Goal: Task Accomplishment & Management: Manage account settings

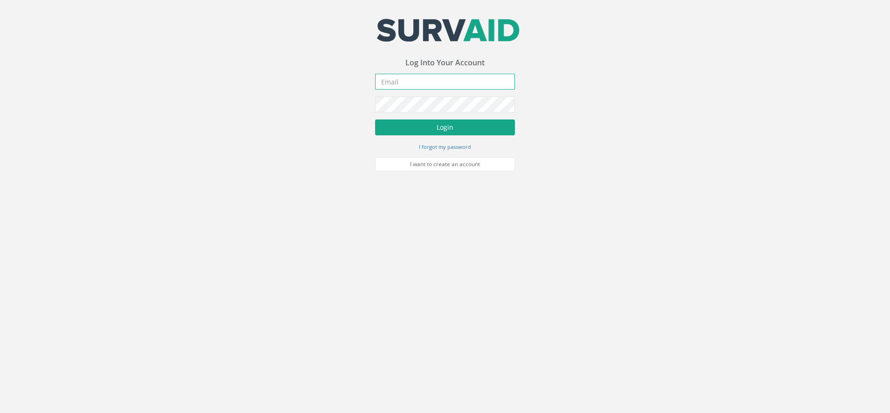
type input "[DOMAIN_NAME][EMAIL_ADDRESS][DOMAIN_NAME]"
click at [448, 131] on button "Login" at bounding box center [445, 127] width 140 height 16
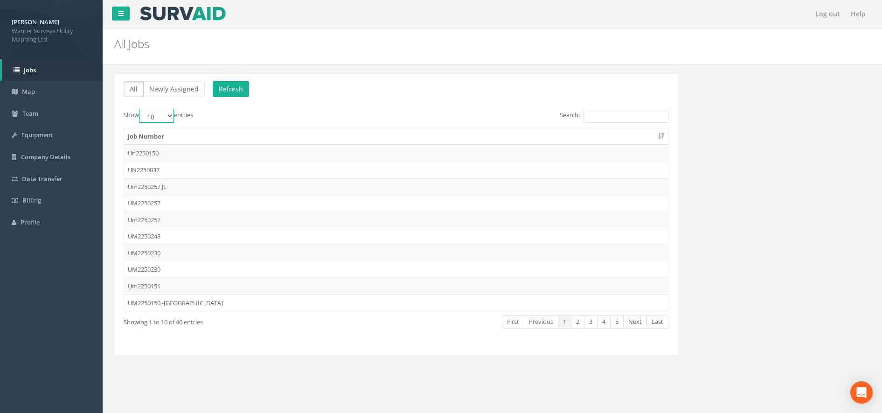
drag, startPoint x: 170, startPoint y: 111, endPoint x: 168, endPoint y: 118, distance: 7.2
click at [170, 111] on select "10 25 50 100" at bounding box center [156, 116] width 35 height 14
select select "100"
click at [140, 109] on select "10 25 50 100" at bounding box center [156, 116] width 35 height 14
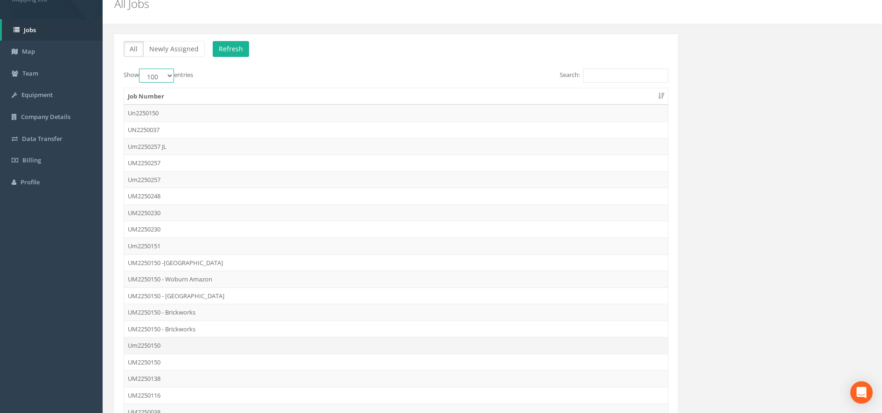
scroll to position [58, 0]
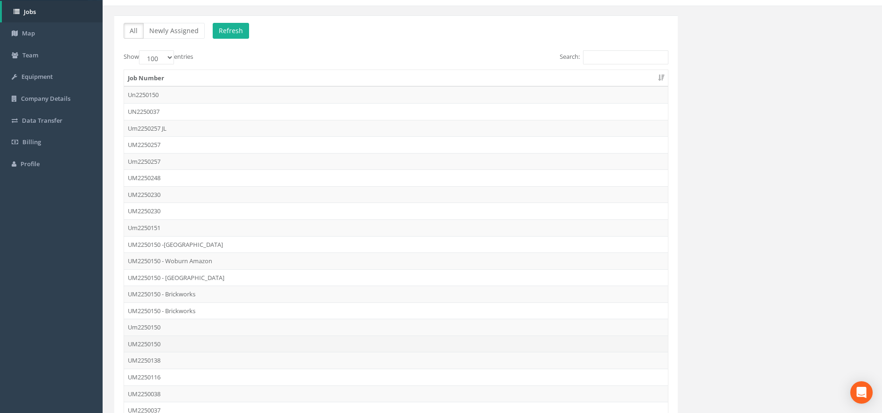
click at [183, 343] on td "UM2250150" at bounding box center [396, 343] width 544 height 17
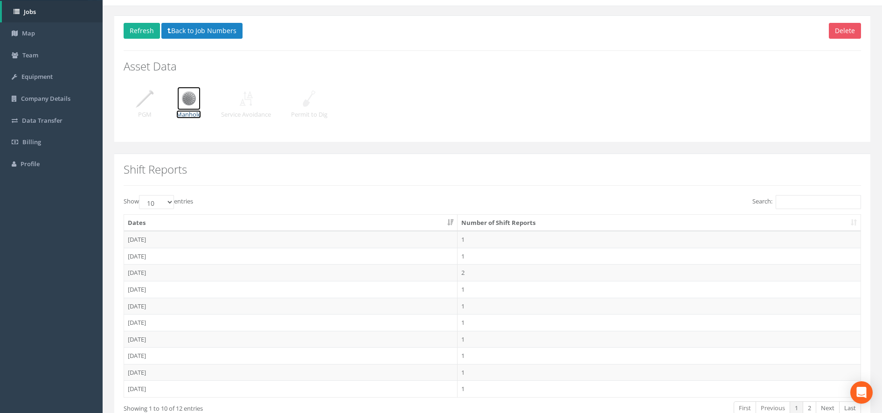
click at [189, 104] on img at bounding box center [188, 98] width 23 height 23
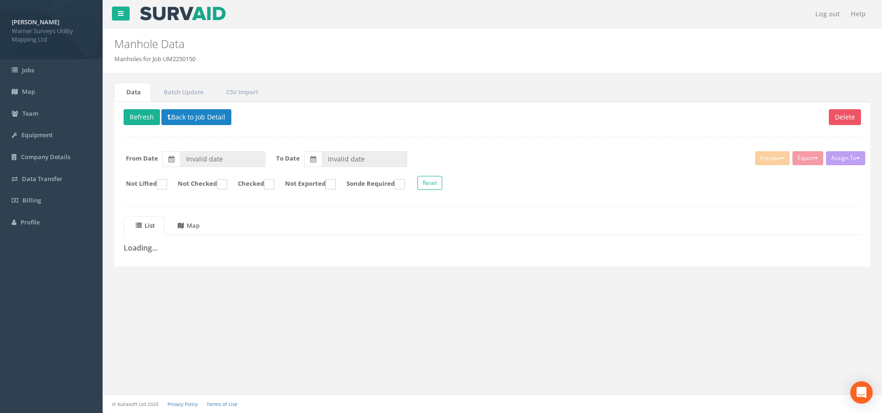
type input "[DATE]"
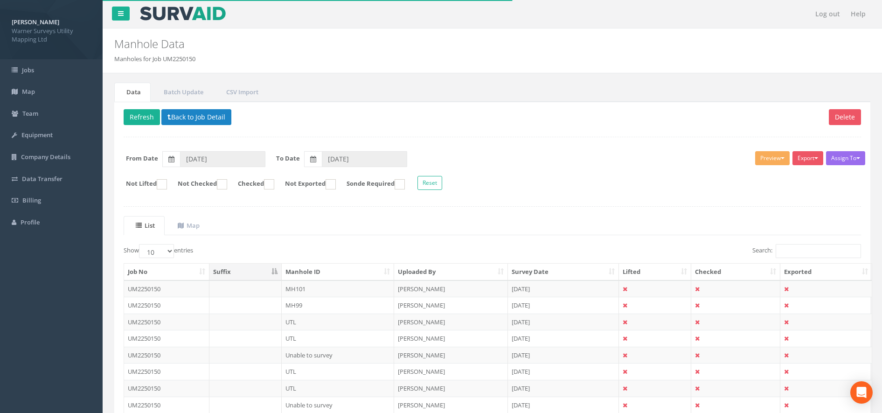
click at [433, 269] on th "Uploaded By" at bounding box center [451, 271] width 114 height 17
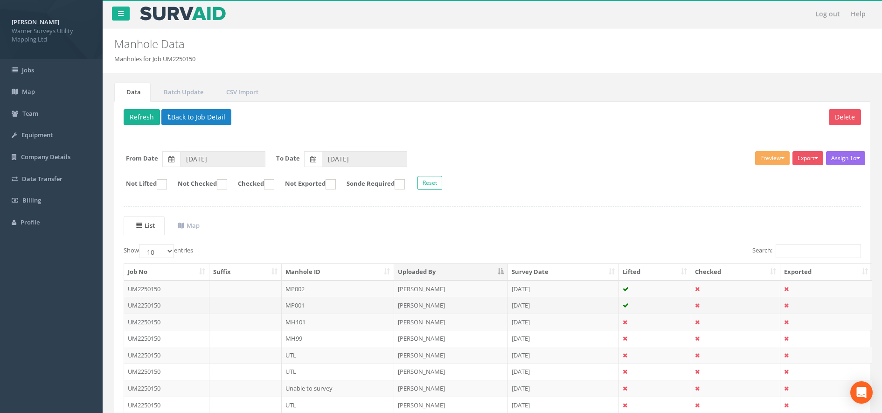
click at [319, 307] on td "MP001" at bounding box center [338, 304] width 113 height 17
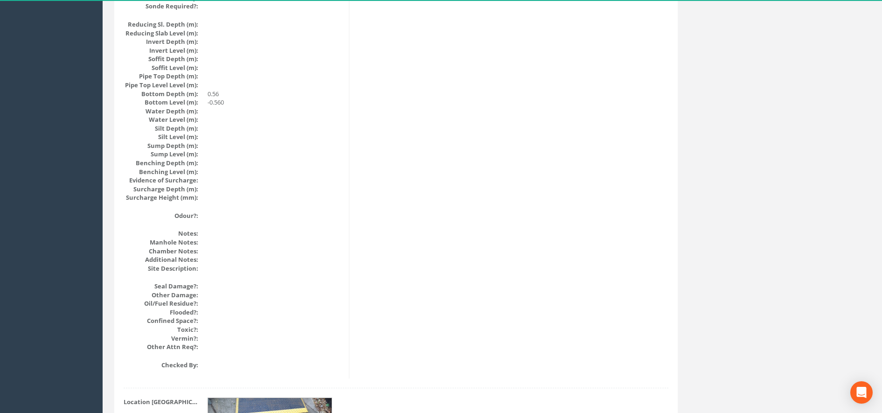
scroll to position [1025, 0]
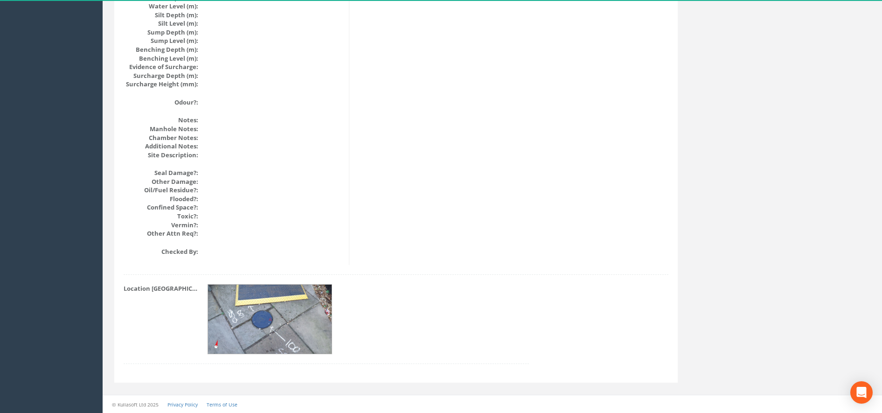
click at [276, 323] on img at bounding box center [270, 319] width 124 height 70
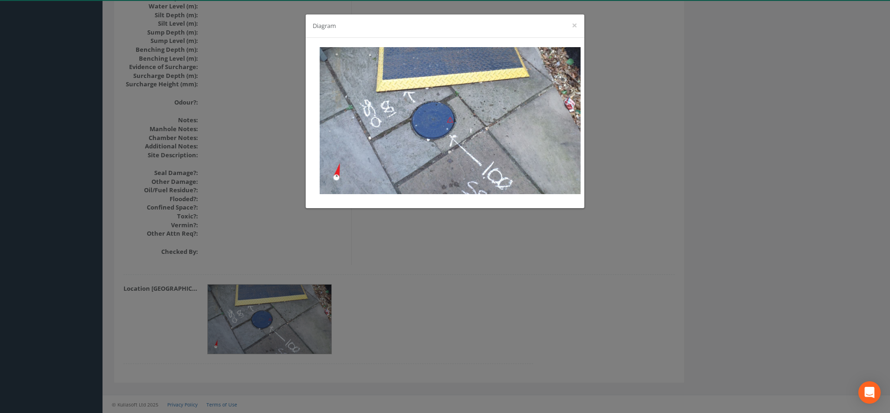
click at [519, 229] on div "Diagram ×" at bounding box center [445, 206] width 890 height 413
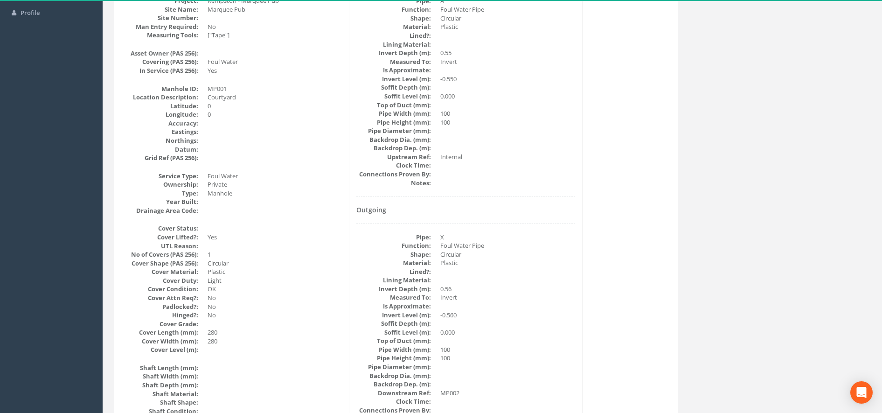
scroll to position [0, 0]
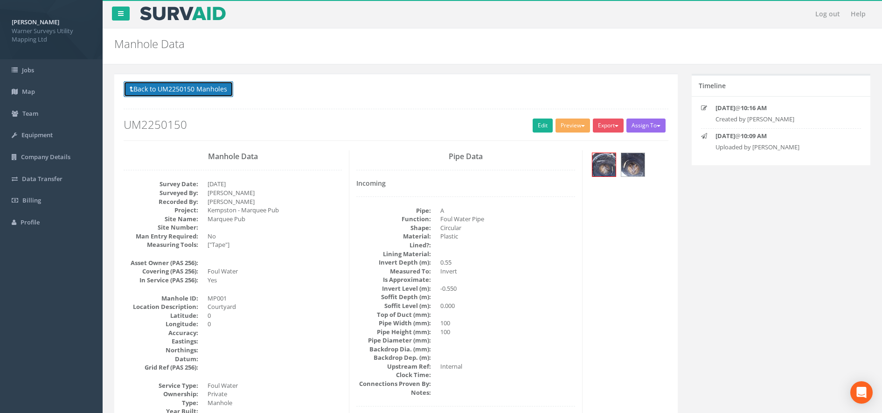
click at [190, 96] on button "Back to UM2250150 Manholes" at bounding box center [179, 89] width 110 height 16
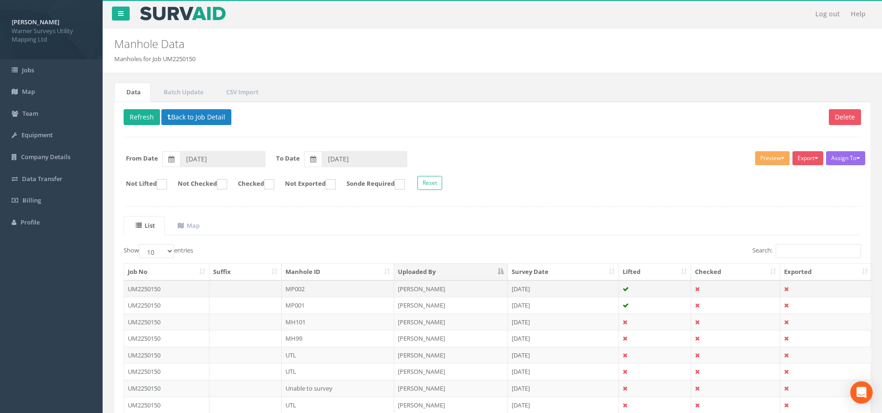
click at [313, 288] on td "MP002" at bounding box center [338, 288] width 113 height 17
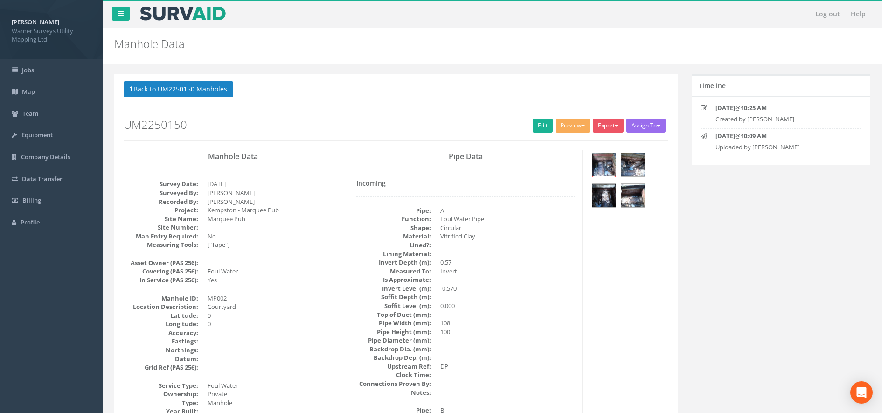
click at [609, 165] on img at bounding box center [603, 164] width 23 height 23
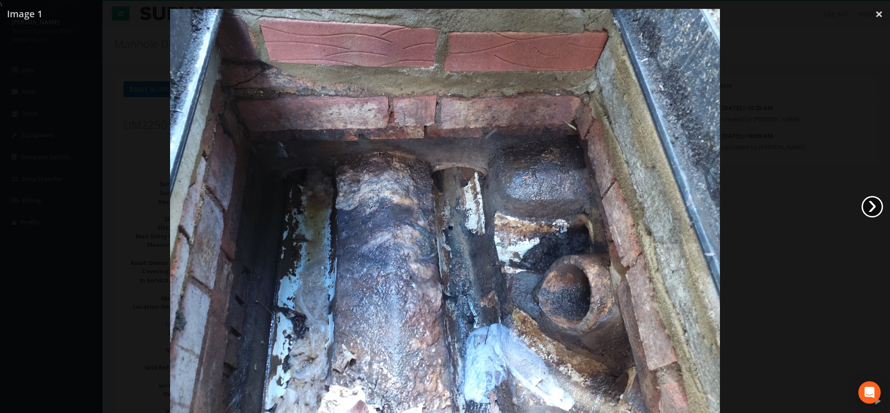
click at [863, 203] on link "›" at bounding box center [872, 206] width 21 height 21
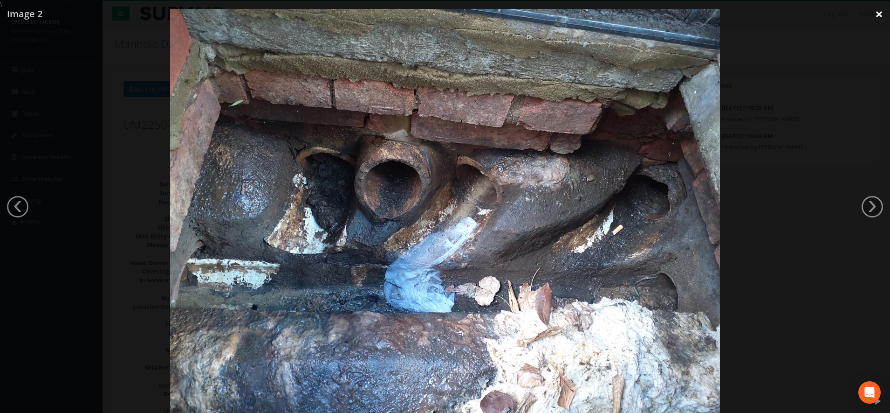
click at [883, 11] on link "×" at bounding box center [879, 14] width 22 height 28
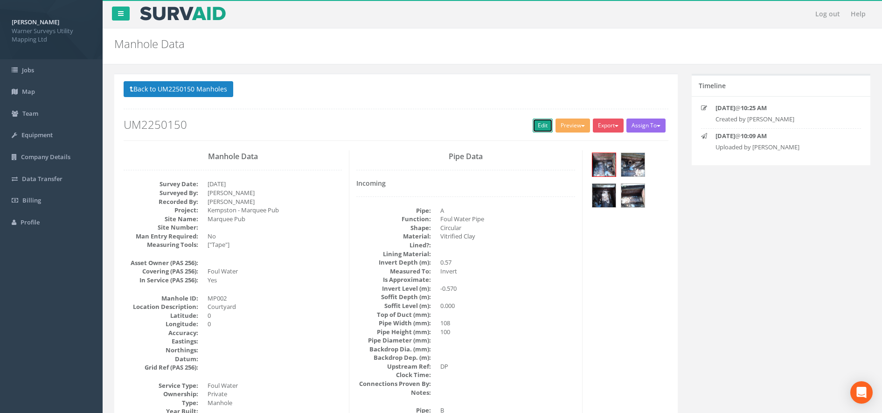
click at [541, 129] on link "Edit" at bounding box center [542, 125] width 20 height 14
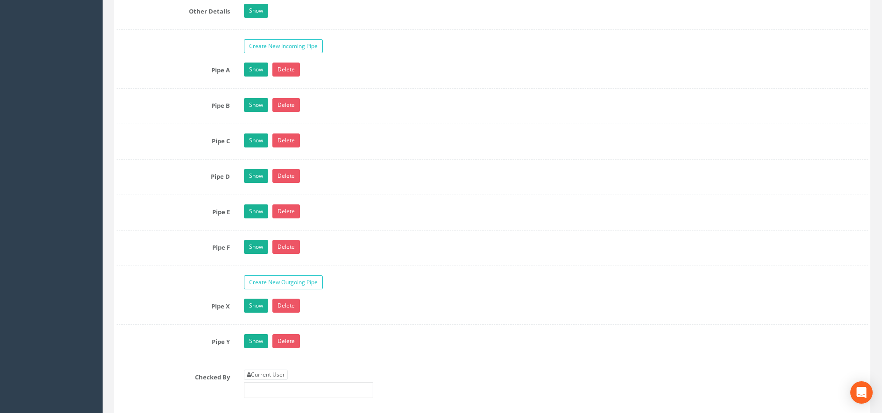
scroll to position [1457, 0]
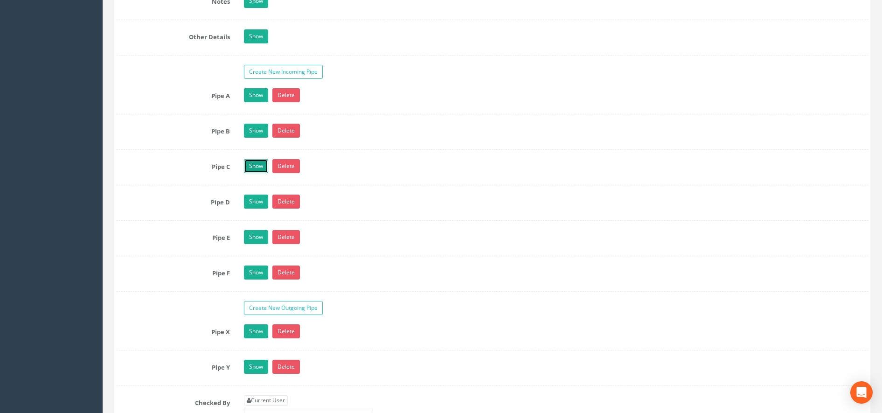
click at [249, 170] on link "Show" at bounding box center [256, 166] width 24 height 14
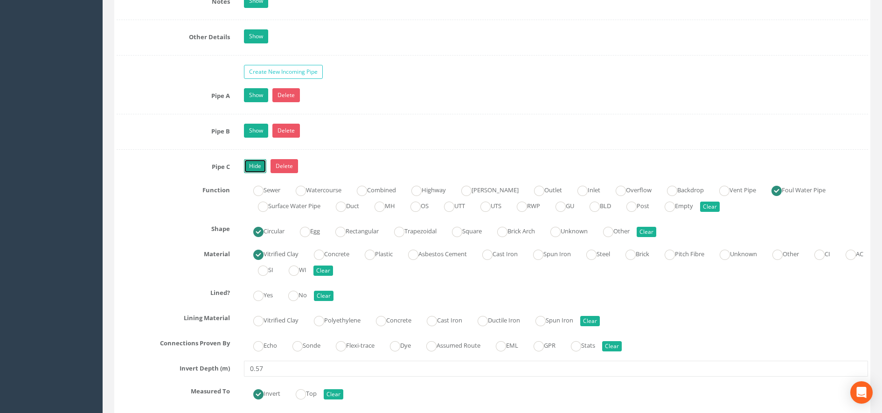
click at [258, 163] on link "Hide" at bounding box center [255, 166] width 22 height 14
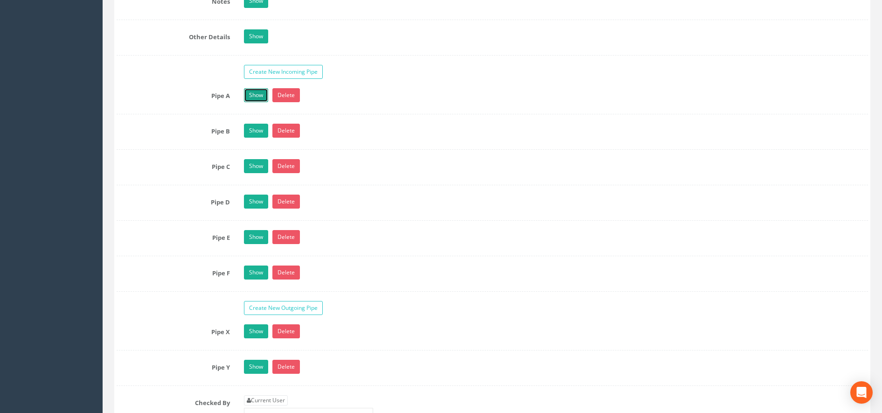
click at [255, 96] on link "Show" at bounding box center [256, 95] width 24 height 14
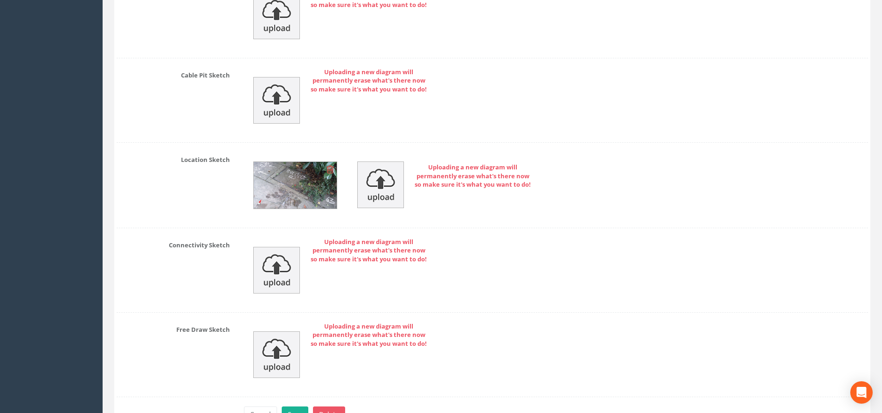
scroll to position [2747, 0]
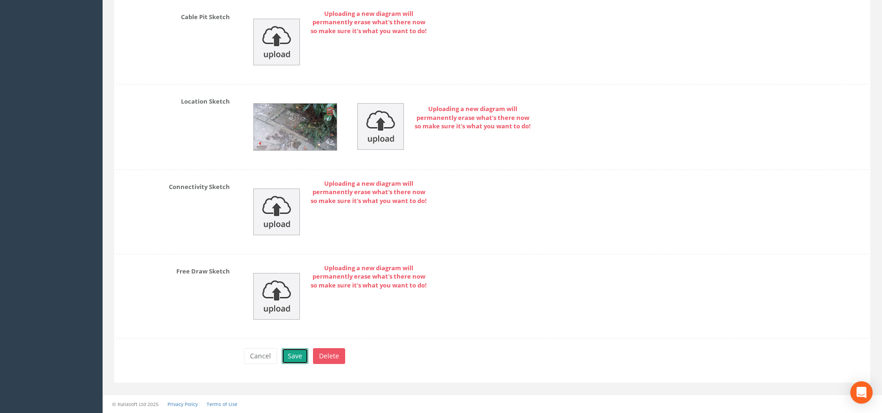
click at [298, 353] on button "Save" at bounding box center [295, 356] width 27 height 16
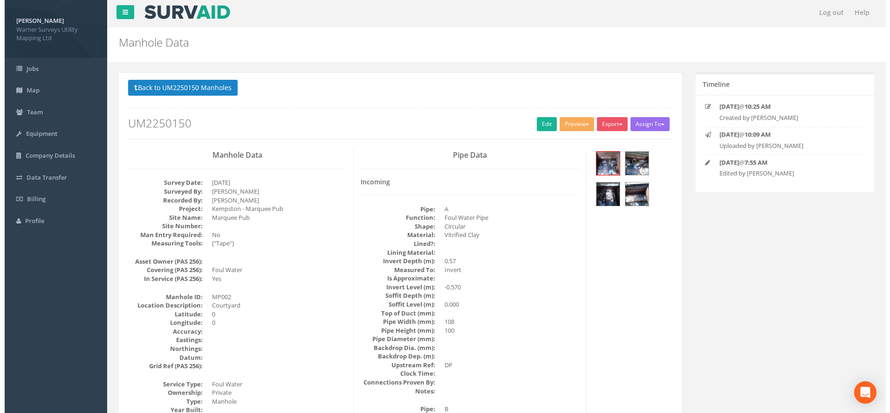
scroll to position [0, 0]
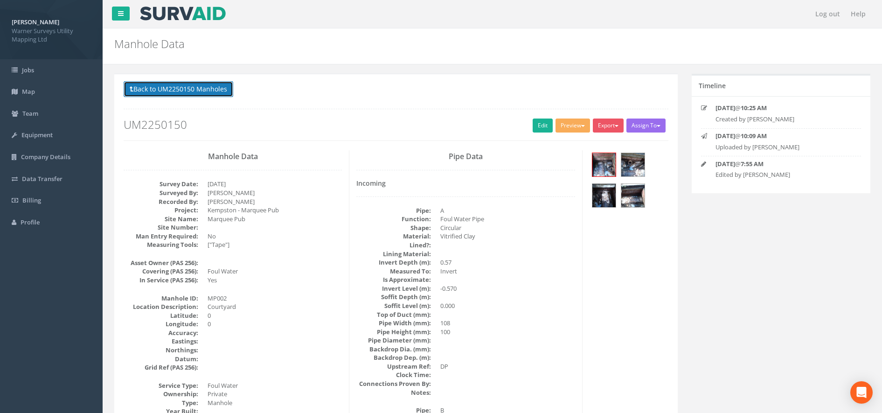
click at [204, 86] on button "Back to UM2250150 Manholes" at bounding box center [179, 89] width 110 height 16
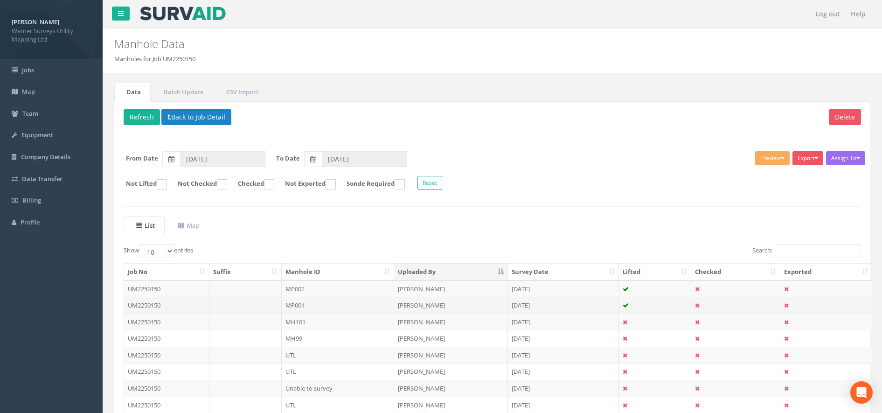
click at [311, 303] on td "MP001" at bounding box center [338, 304] width 113 height 17
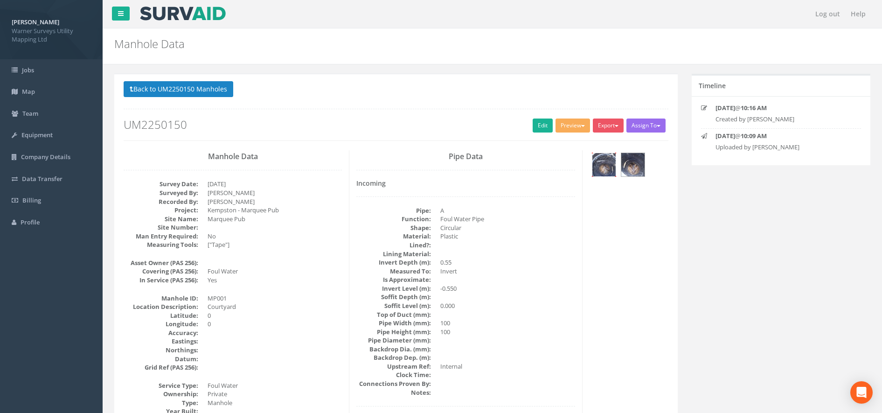
click at [603, 171] on img at bounding box center [603, 164] width 23 height 23
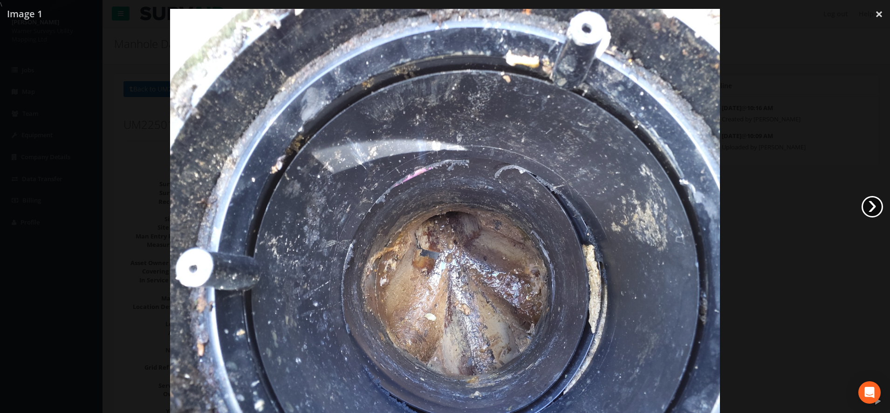
click at [882, 208] on link "›" at bounding box center [872, 206] width 21 height 21
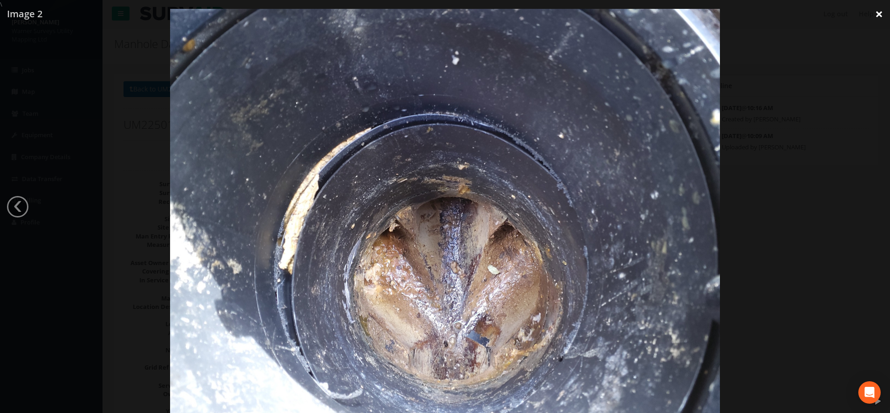
click at [876, 16] on link "×" at bounding box center [879, 14] width 22 height 28
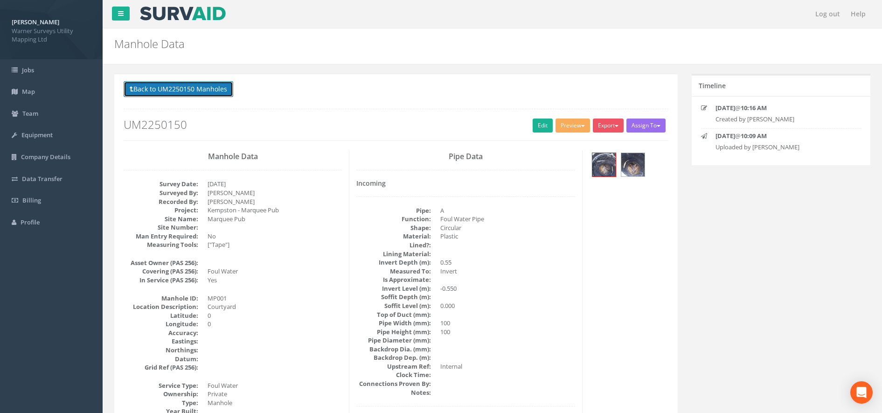
click at [168, 92] on button "Back to UM2250150 Manholes" at bounding box center [179, 89] width 110 height 16
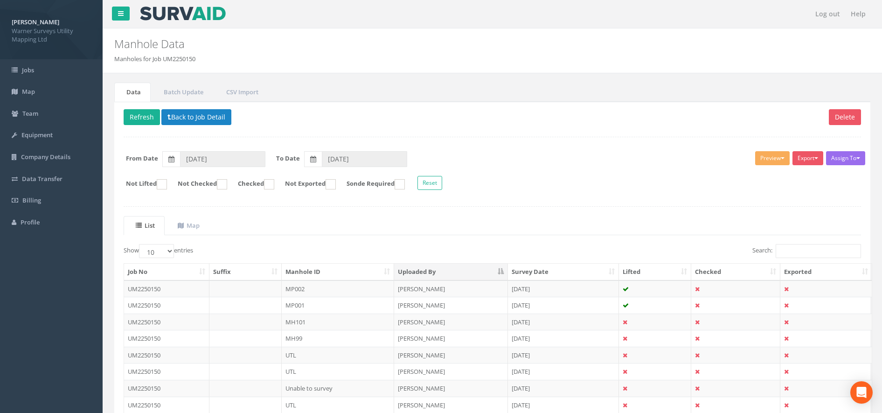
drag, startPoint x: 295, startPoint y: 289, endPoint x: 309, endPoint y: 291, distance: 14.6
click at [295, 289] on td "MP002" at bounding box center [338, 288] width 113 height 17
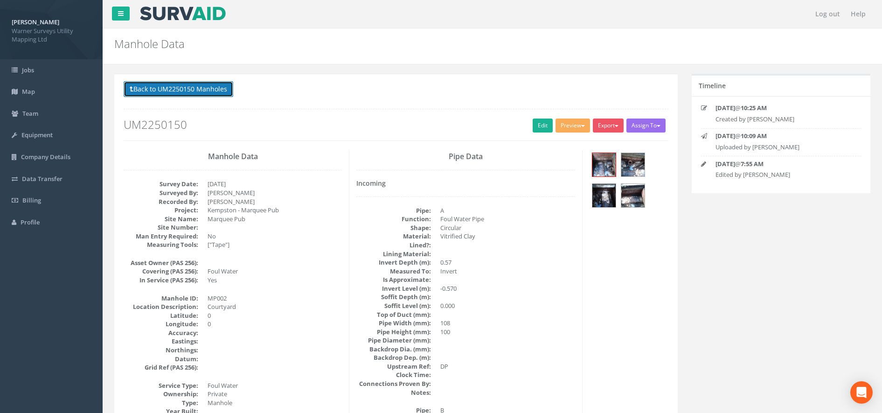
click at [205, 83] on button "Back to UM2250150 Manholes" at bounding box center [179, 89] width 110 height 16
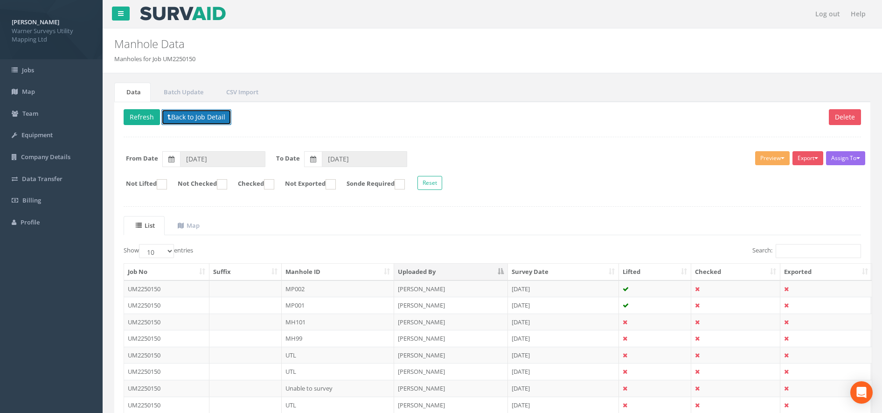
click at [182, 120] on button "Back to Job Detail" at bounding box center [196, 117] width 70 height 16
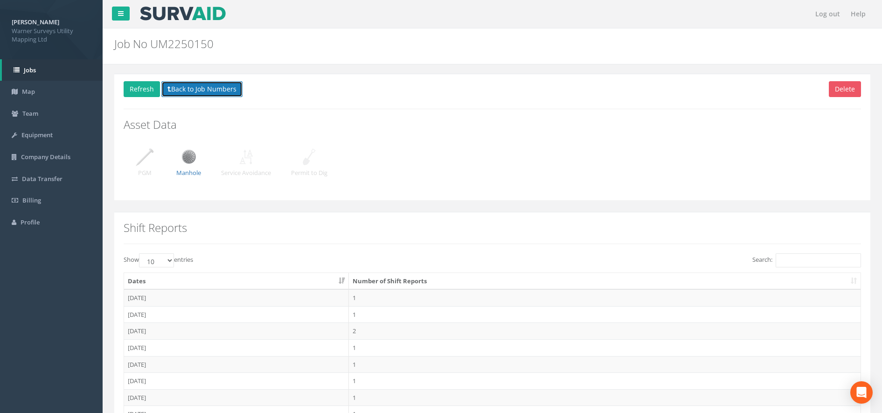
click at [169, 89] on icon at bounding box center [169, 89] width 4 height 7
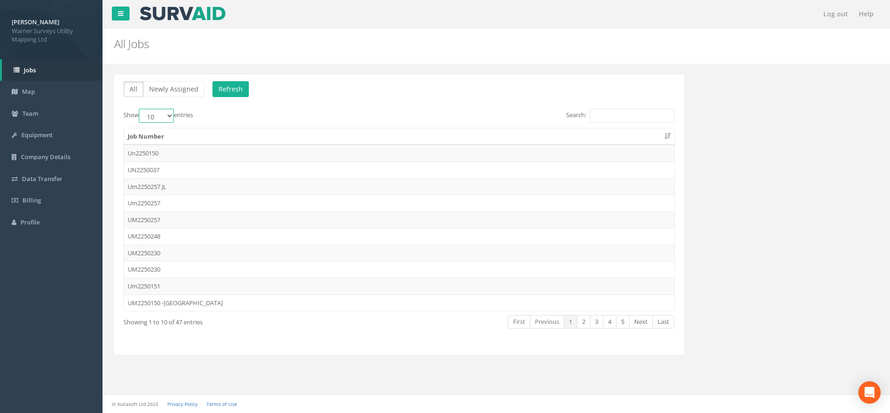
click at [167, 119] on select "10 25 50 100" at bounding box center [156, 116] width 35 height 14
select select "100"
click at [140, 109] on select "10 25 50 100" at bounding box center [156, 116] width 35 height 14
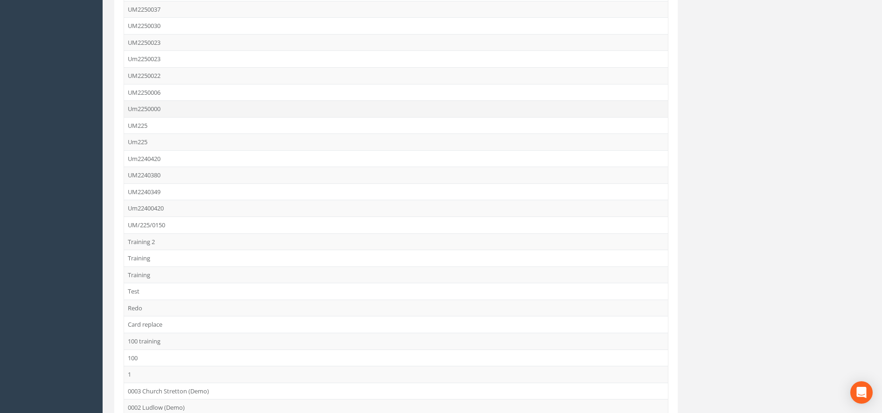
scroll to position [586, 0]
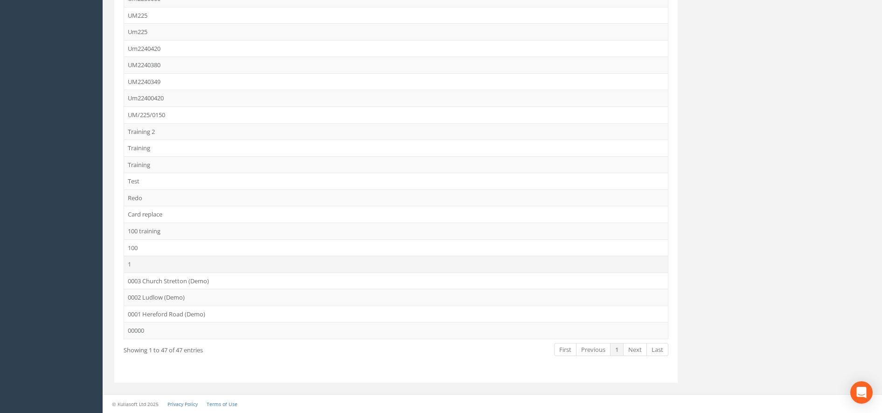
click at [134, 265] on td "1" at bounding box center [396, 263] width 544 height 17
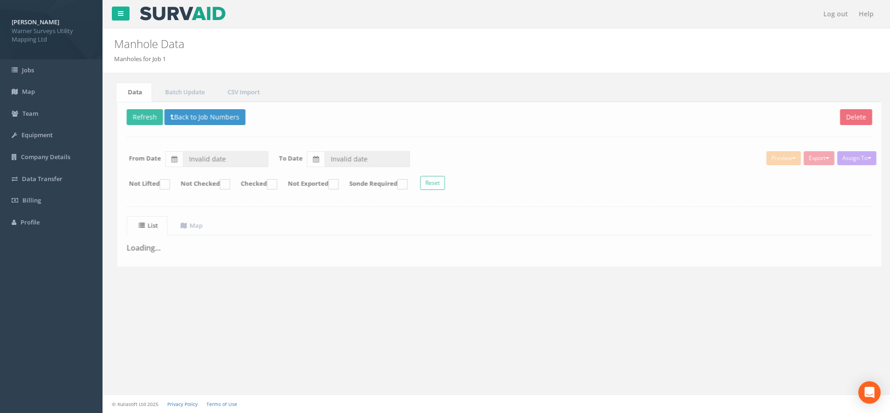
type input "[DATE]"
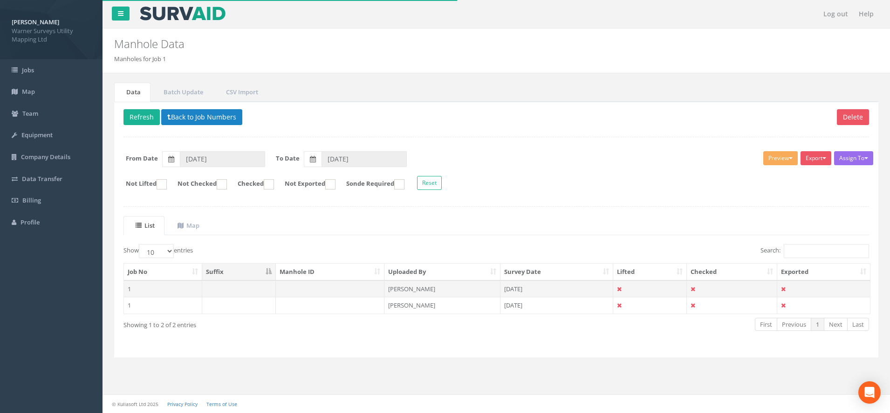
click at [318, 280] on td at bounding box center [330, 288] width 109 height 17
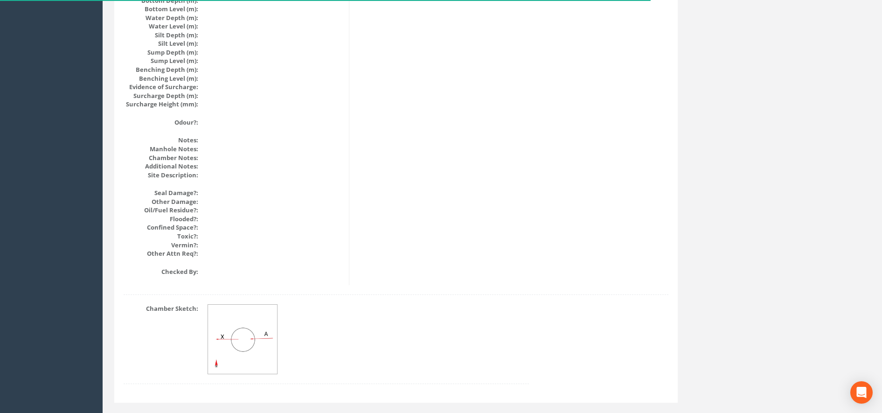
scroll to position [1025, 0]
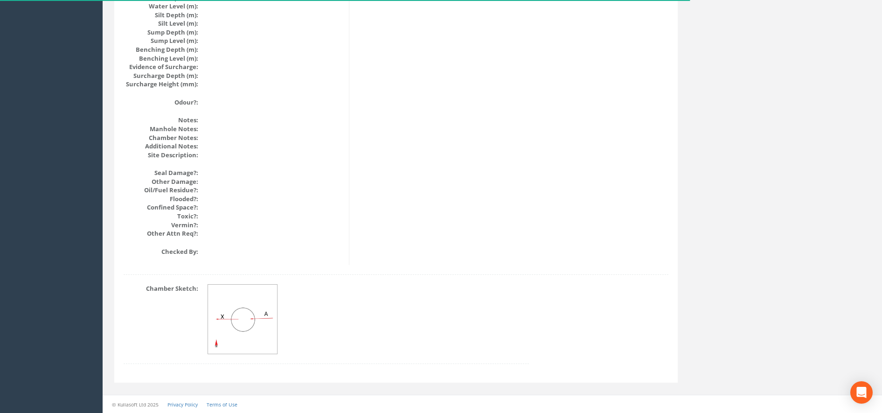
click at [243, 323] on img at bounding box center [243, 319] width 70 height 70
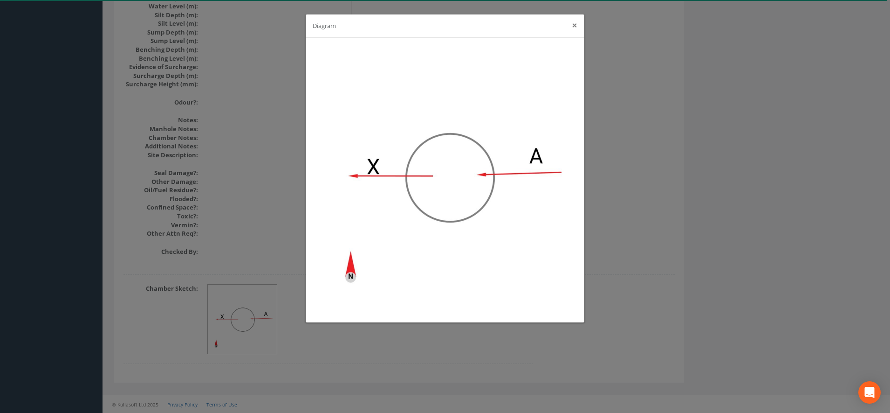
click at [572, 27] on button "×" at bounding box center [575, 26] width 6 height 10
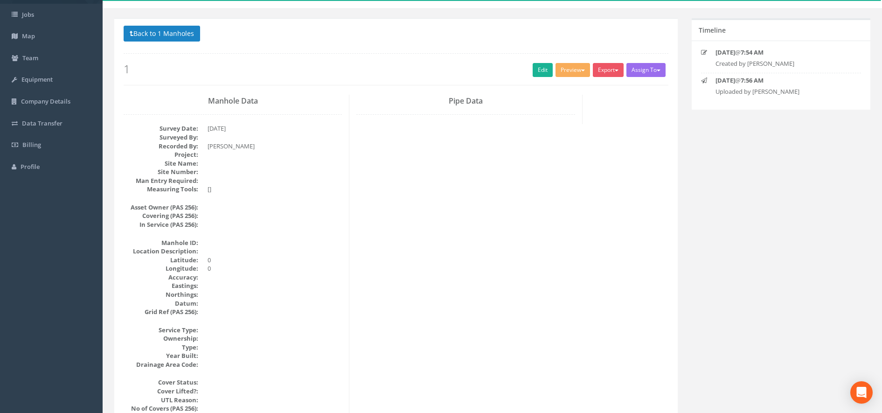
scroll to position [0, 0]
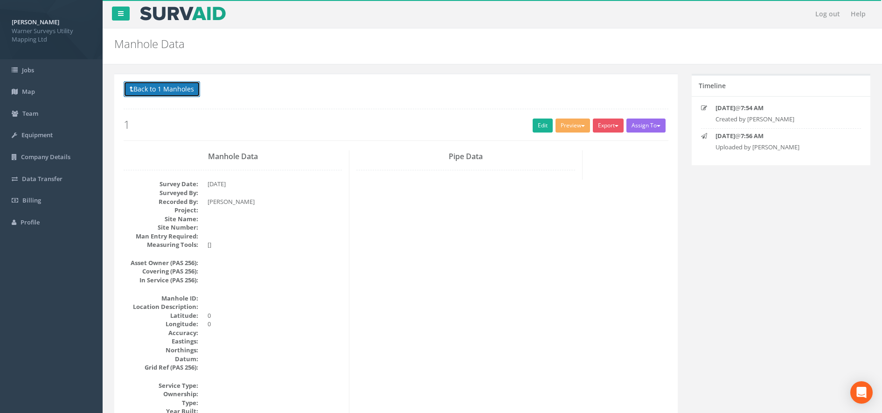
click at [156, 83] on button "Back to 1 Manholes" at bounding box center [162, 89] width 76 height 16
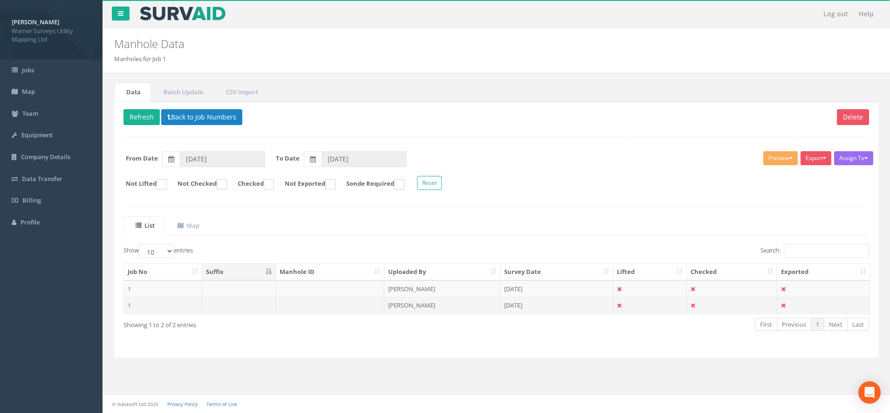
click at [303, 306] on td at bounding box center [330, 304] width 109 height 17
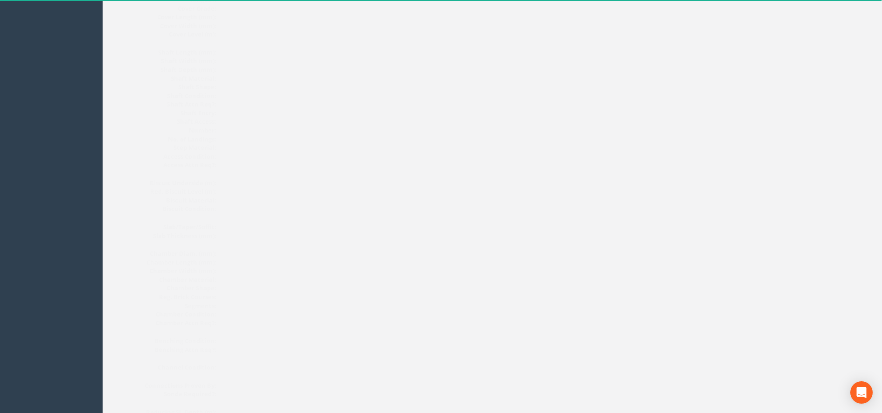
scroll to position [1025, 0]
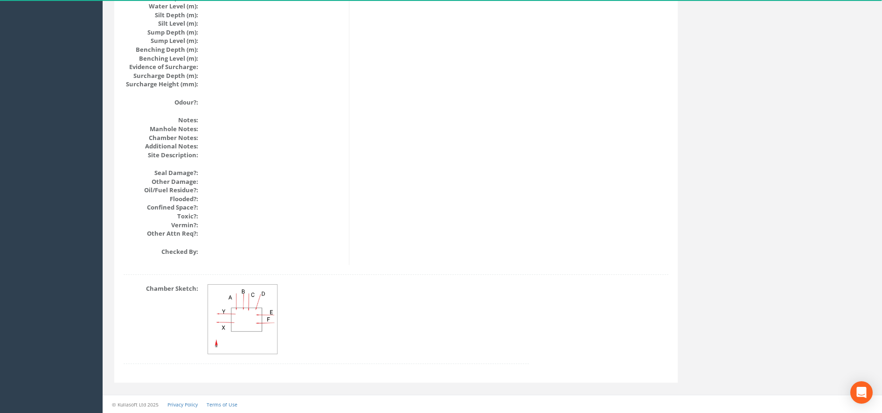
click at [239, 308] on img at bounding box center [243, 319] width 70 height 70
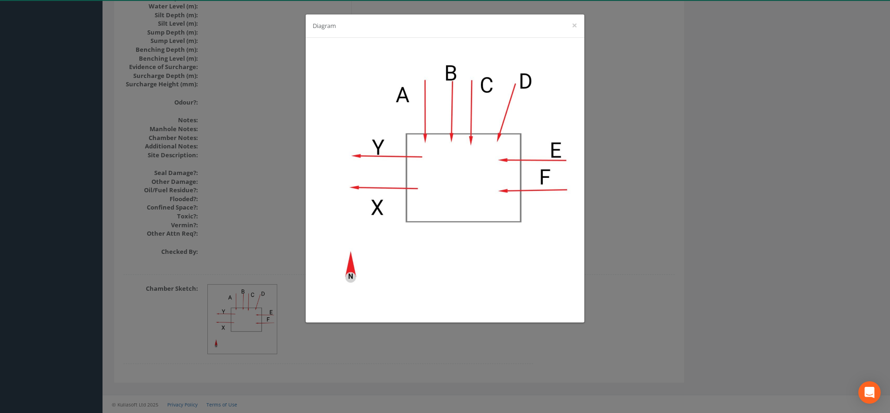
click at [284, 112] on div "Diagram ×" at bounding box center [445, 206] width 890 height 413
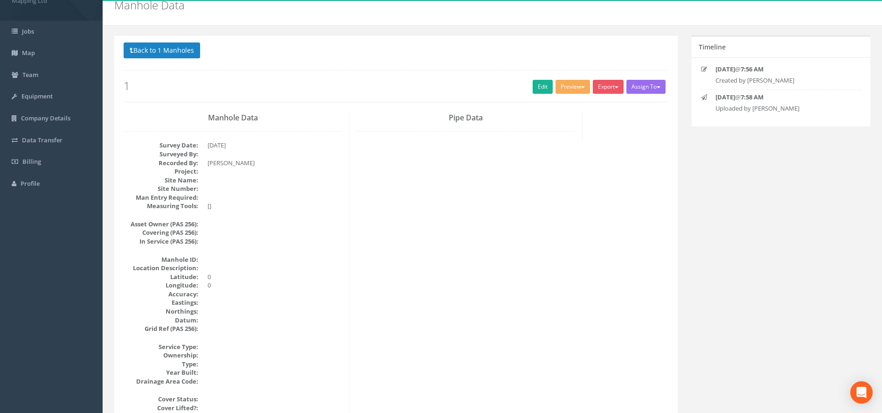
scroll to position [0, 0]
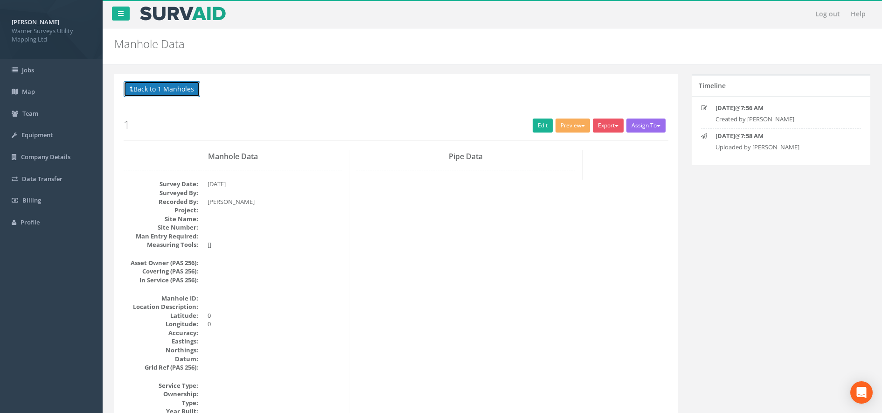
click at [187, 96] on button "Back to 1 Manholes" at bounding box center [162, 89] width 76 height 16
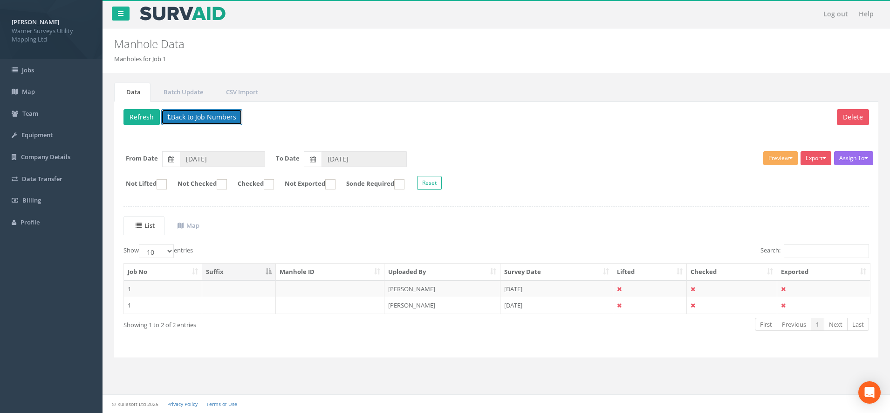
click at [206, 117] on button "Back to Job Numbers" at bounding box center [201, 117] width 81 height 16
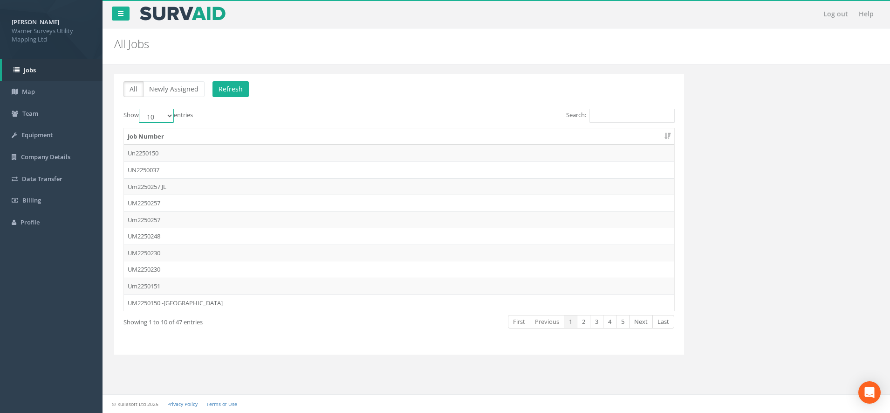
click at [158, 115] on select "10 25 50 100" at bounding box center [156, 116] width 35 height 14
select select "100"
click at [140, 109] on select "10 25 50 100" at bounding box center [156, 116] width 35 height 14
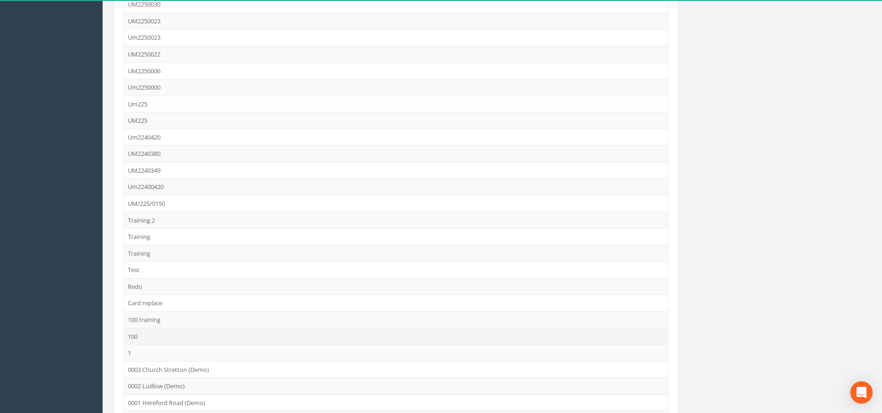
scroll to position [586, 0]
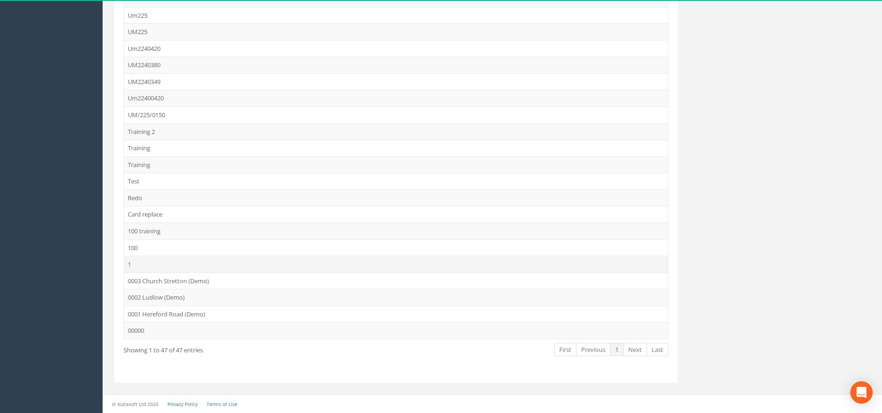
click at [135, 262] on td "1" at bounding box center [396, 263] width 544 height 17
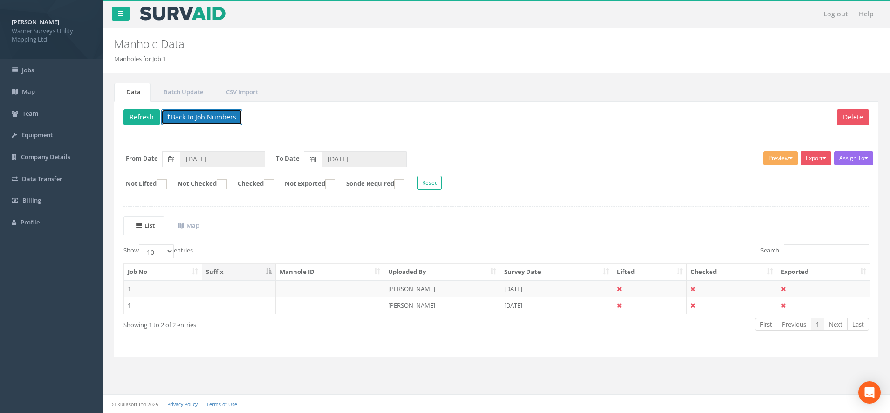
click at [186, 119] on button "Back to Job Numbers" at bounding box center [201, 117] width 81 height 16
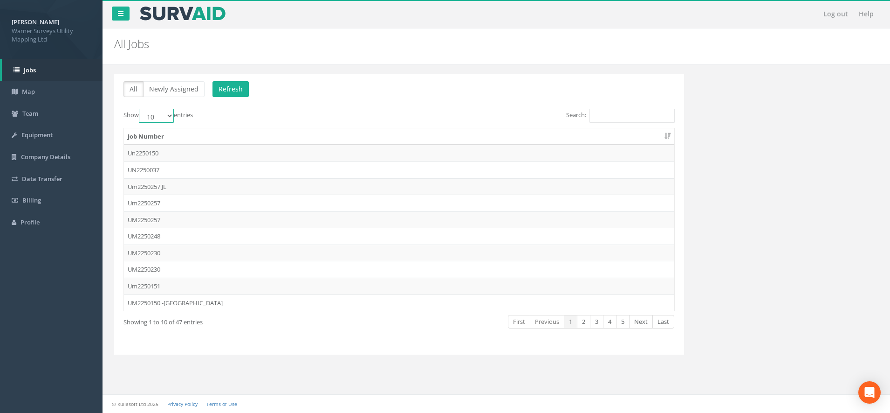
click at [159, 114] on select "10 25 50 100" at bounding box center [156, 116] width 35 height 14
select select "100"
click at [140, 109] on select "10 25 50 100" at bounding box center [156, 116] width 35 height 14
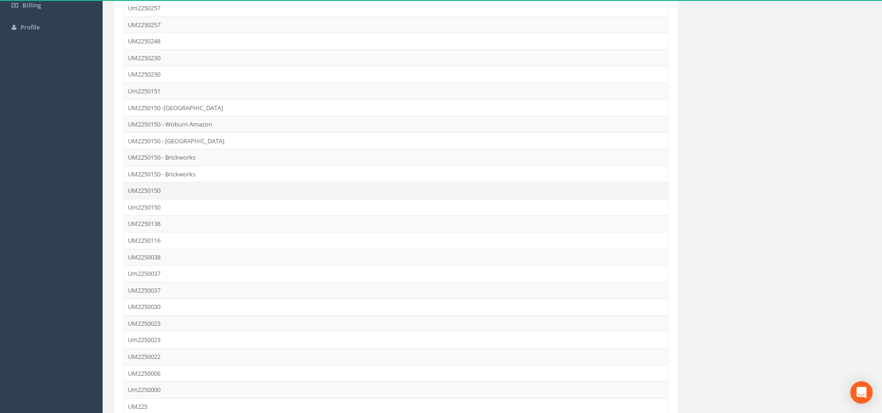
scroll to position [175, 0]
click at [188, 211] on td "UM2250150" at bounding box center [396, 210] width 544 height 17
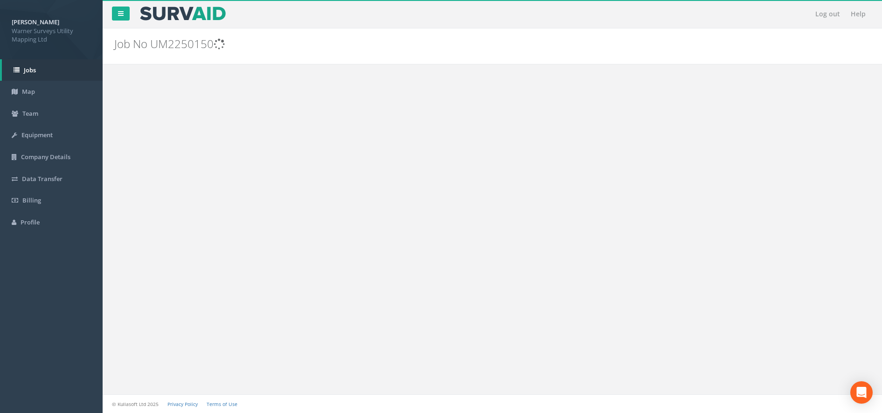
scroll to position [0, 0]
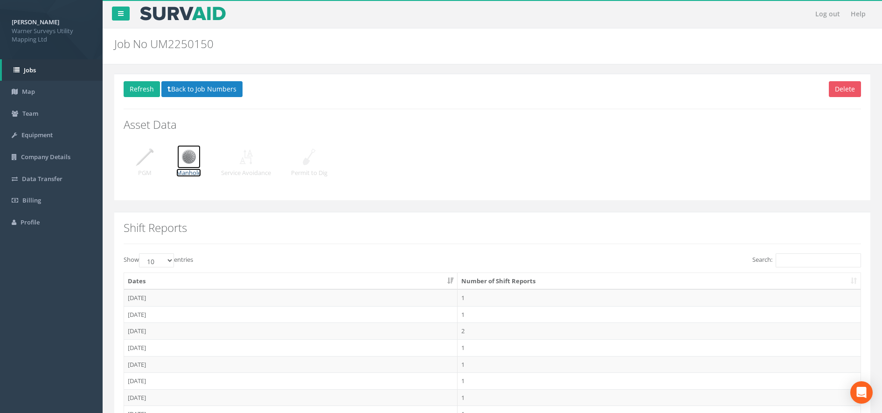
click at [193, 164] on img at bounding box center [188, 156] width 23 height 23
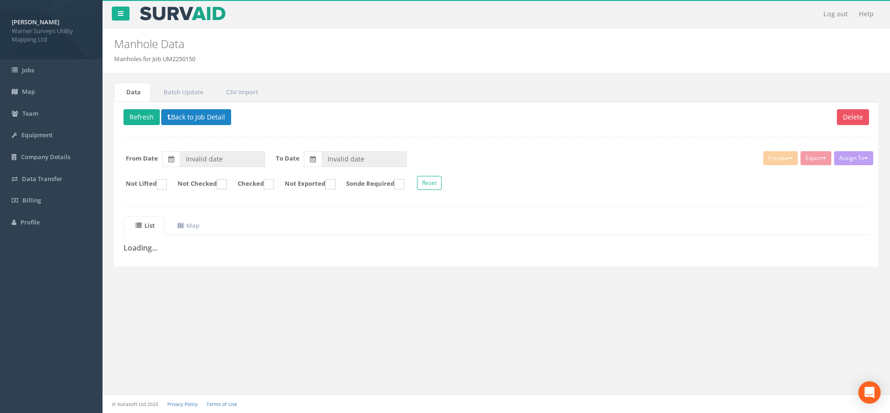
type input "[DATE]"
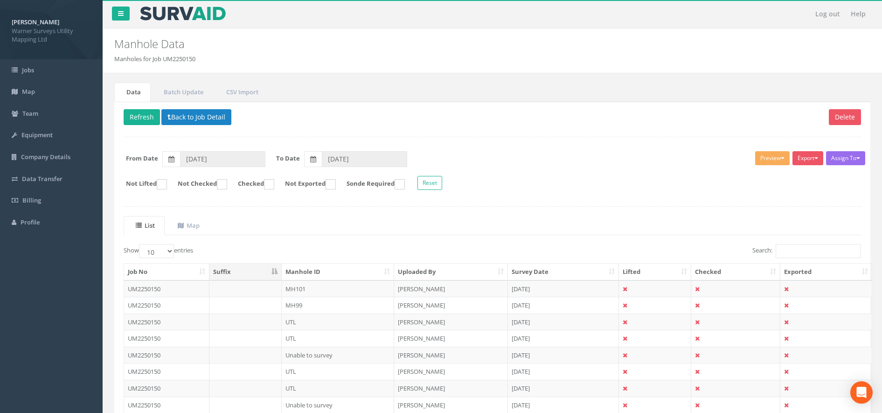
click at [405, 271] on th "Uploaded By" at bounding box center [451, 271] width 114 height 17
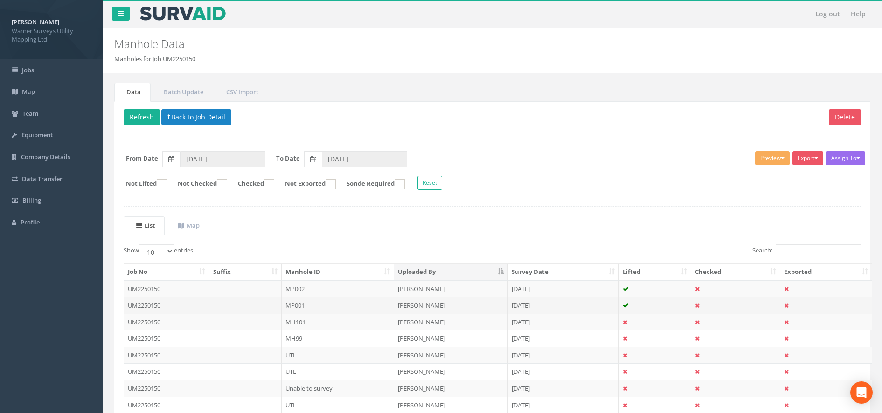
click at [300, 300] on td "MP001" at bounding box center [338, 304] width 113 height 17
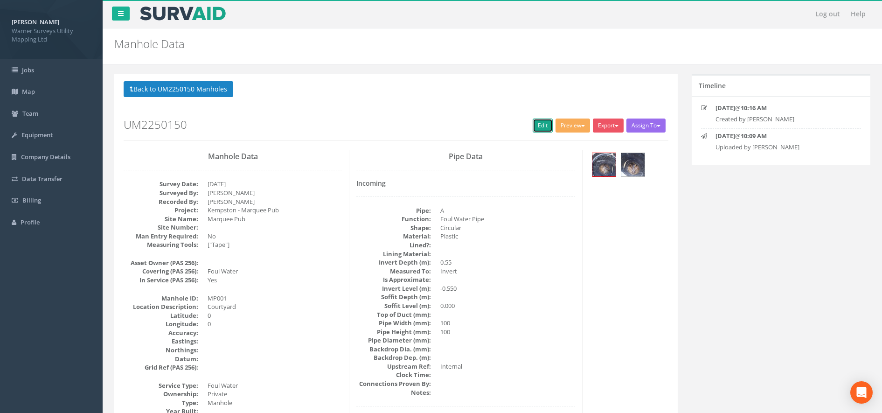
click at [544, 122] on link "Edit" at bounding box center [542, 125] width 20 height 14
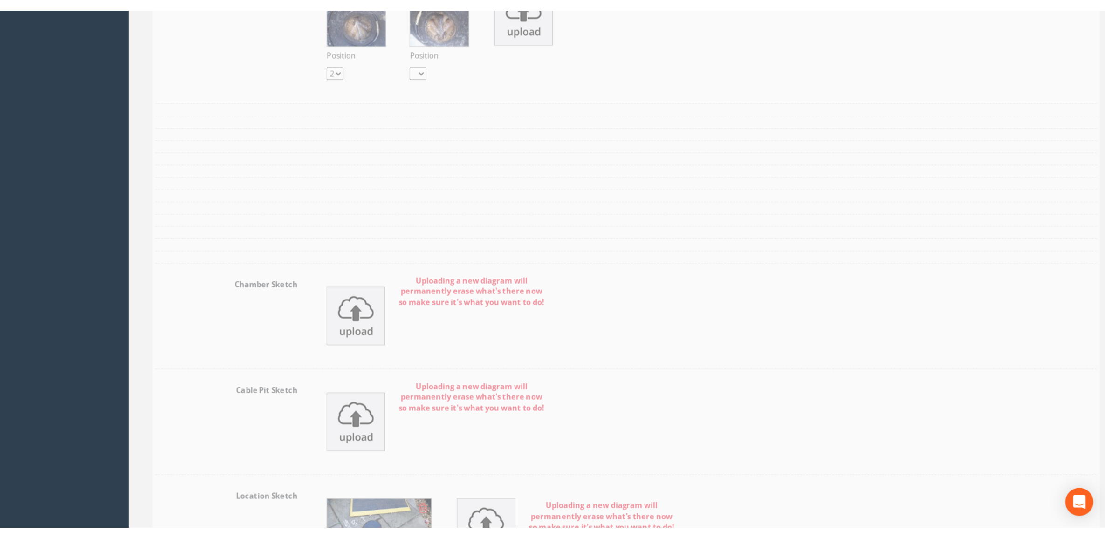
scroll to position [1865, 0]
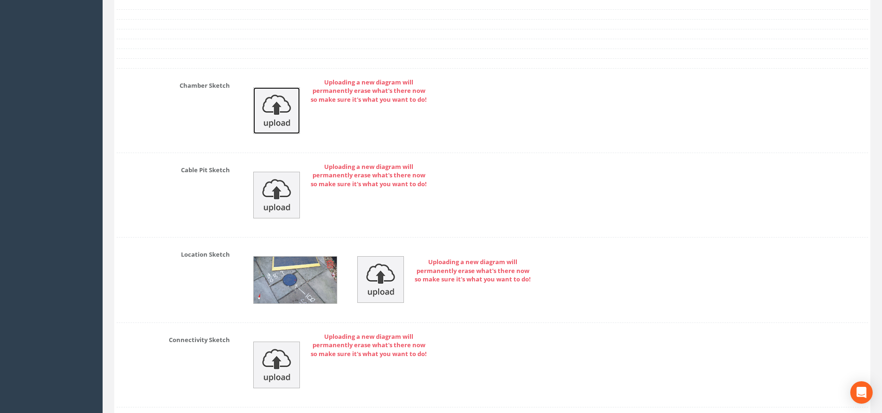
click at [280, 125] on img at bounding box center [276, 110] width 47 height 47
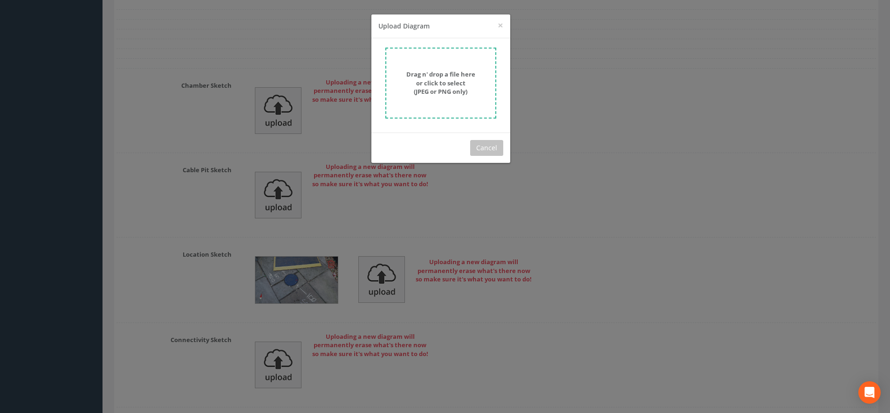
click at [430, 86] on strong "Drag n' drop a file here or click to select (JPEG or PNG only)" at bounding box center [440, 83] width 69 height 26
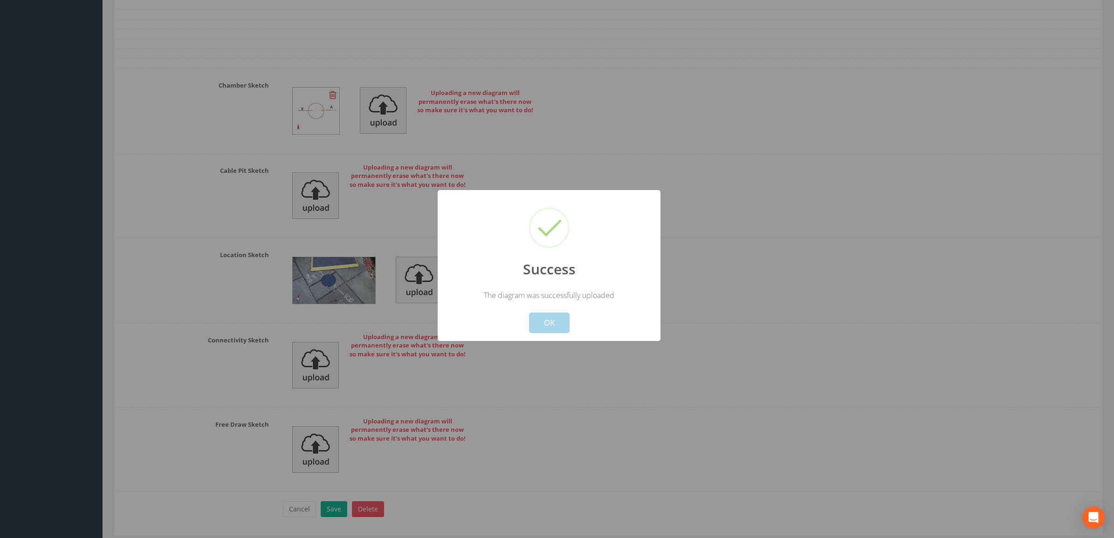
click at [550, 323] on button "OK" at bounding box center [549, 323] width 41 height 21
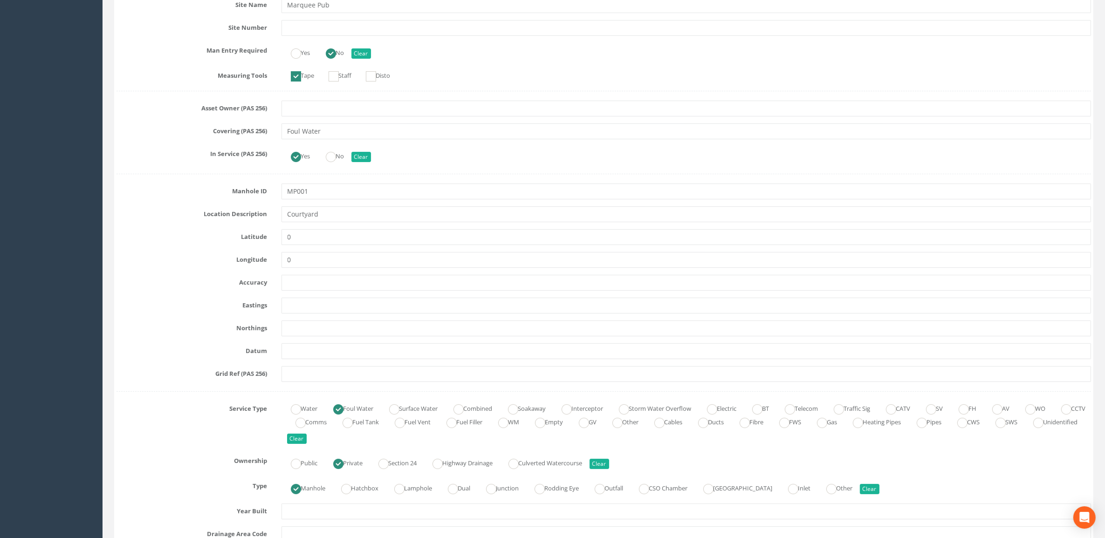
scroll to position [0, 0]
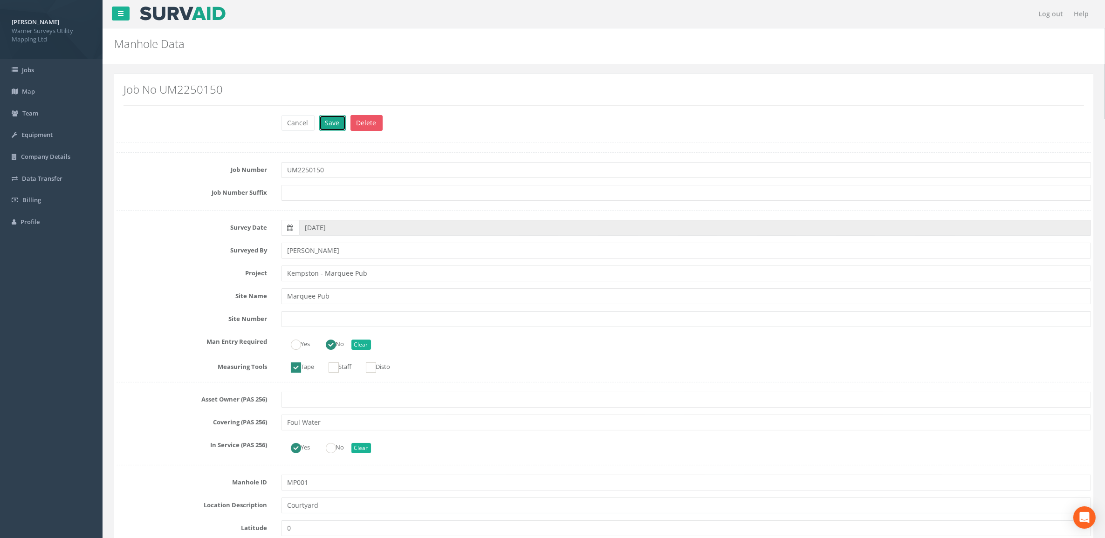
click at [335, 124] on button "Save" at bounding box center [332, 123] width 27 height 16
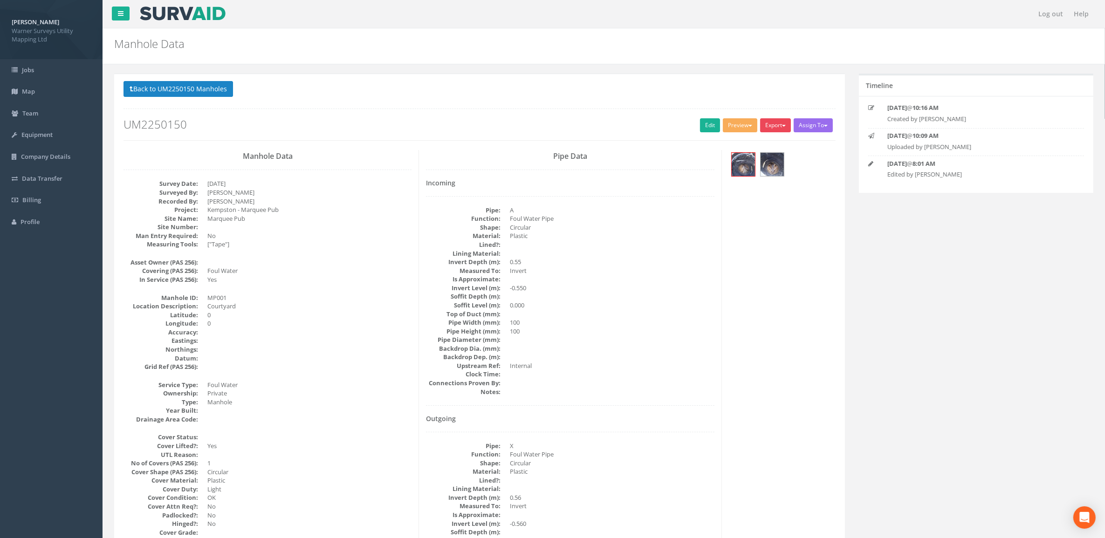
click at [771, 124] on button "Export" at bounding box center [775, 125] width 31 height 14
click at [773, 159] on link "Warner Manhole Card" at bounding box center [752, 161] width 80 height 14
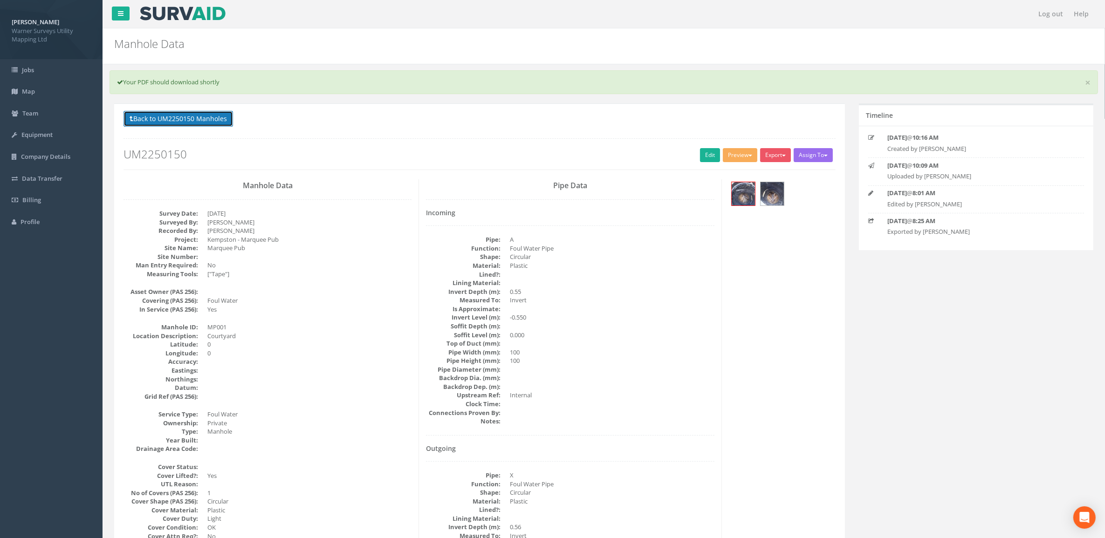
click at [205, 122] on button "Back to UM2250150 Manholes" at bounding box center [179, 119] width 110 height 16
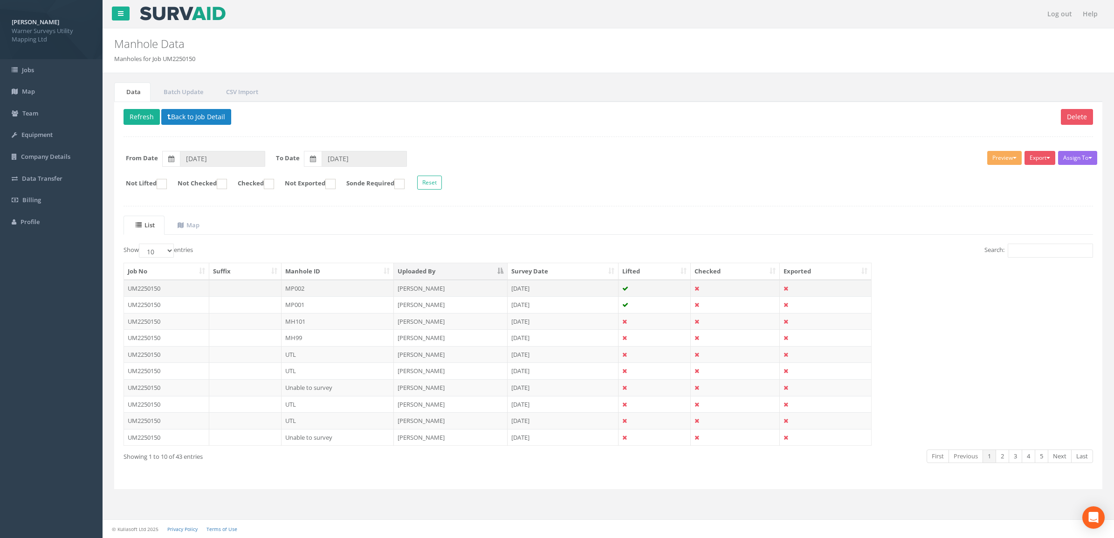
click at [303, 288] on td "MP002" at bounding box center [338, 288] width 113 height 17
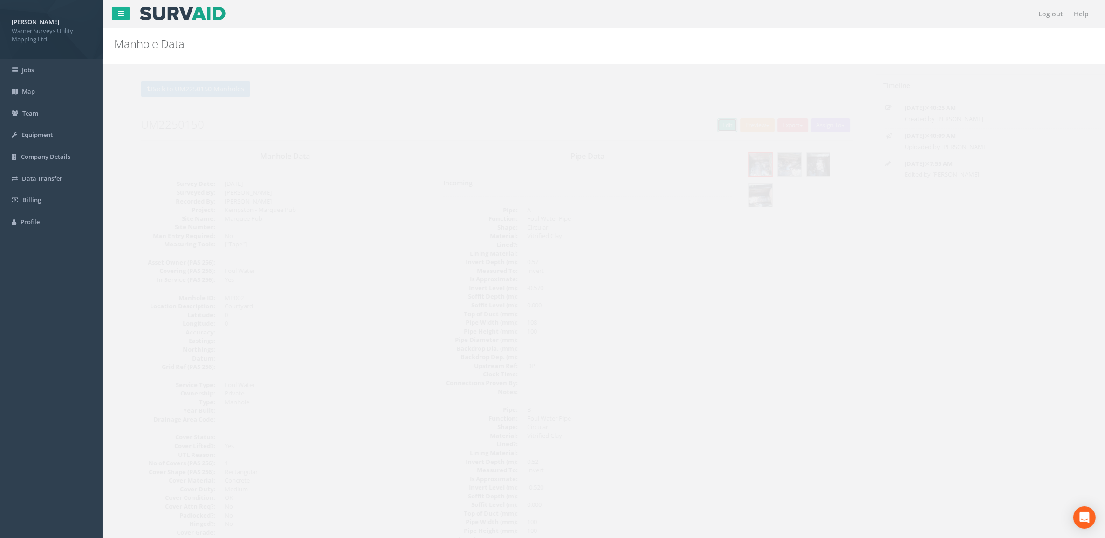
click at [700, 126] on link "Edit" at bounding box center [710, 125] width 20 height 14
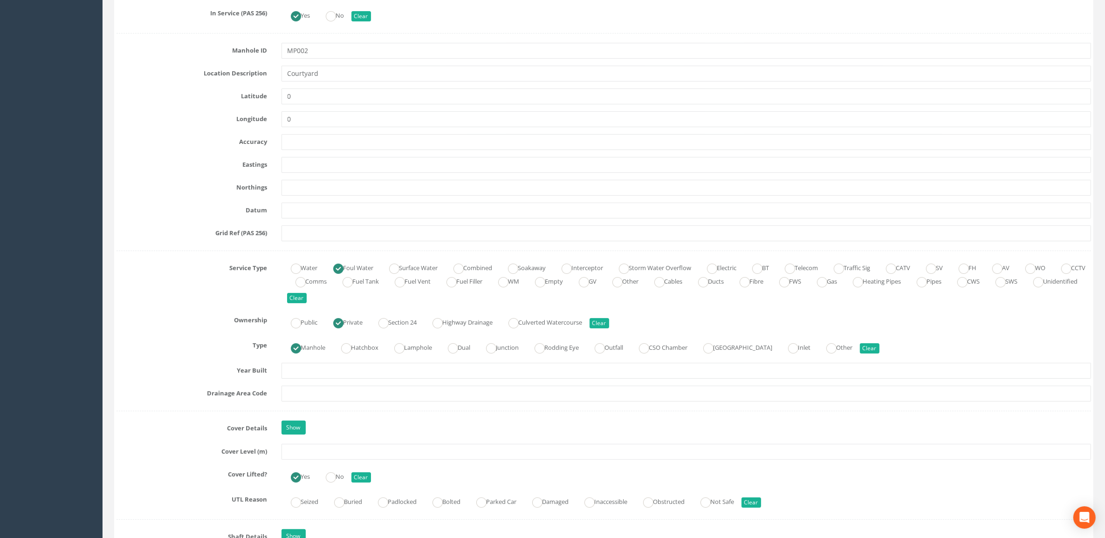
scroll to position [524, 0]
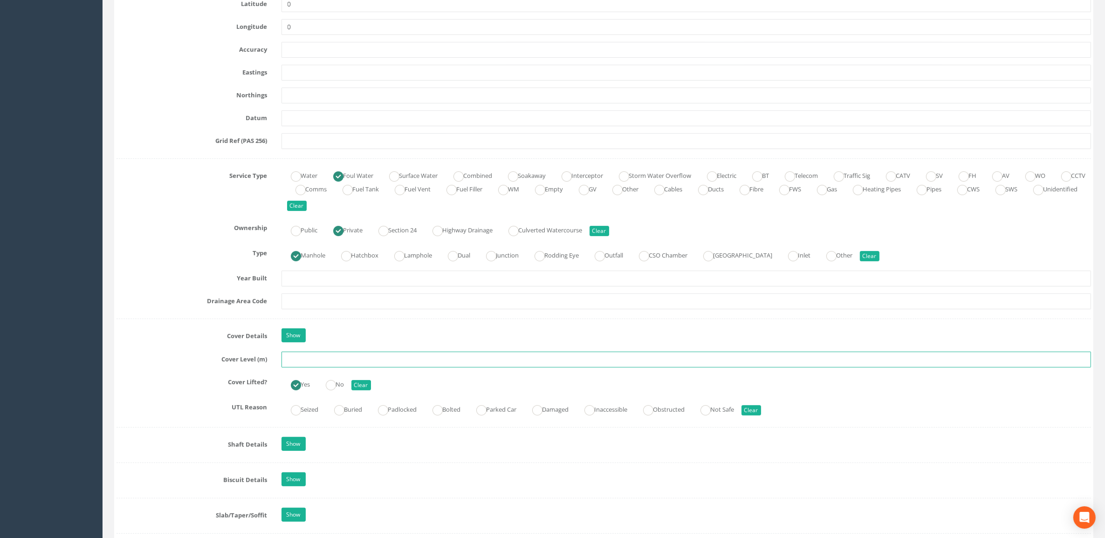
click at [317, 357] on input "text" at bounding box center [687, 360] width 810 height 16
type input "3"
type input ".4.64"
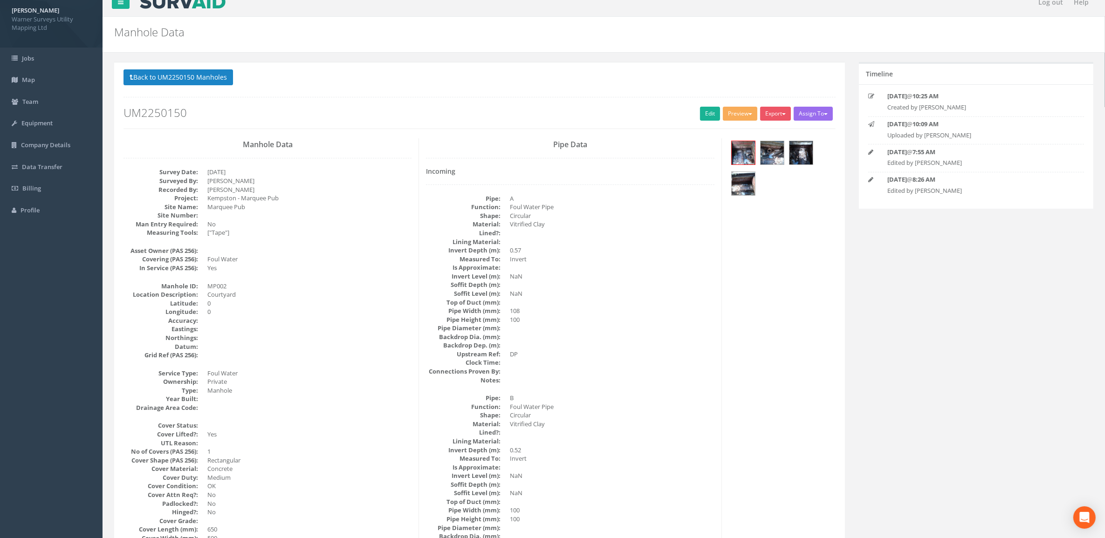
scroll to position [0, 0]
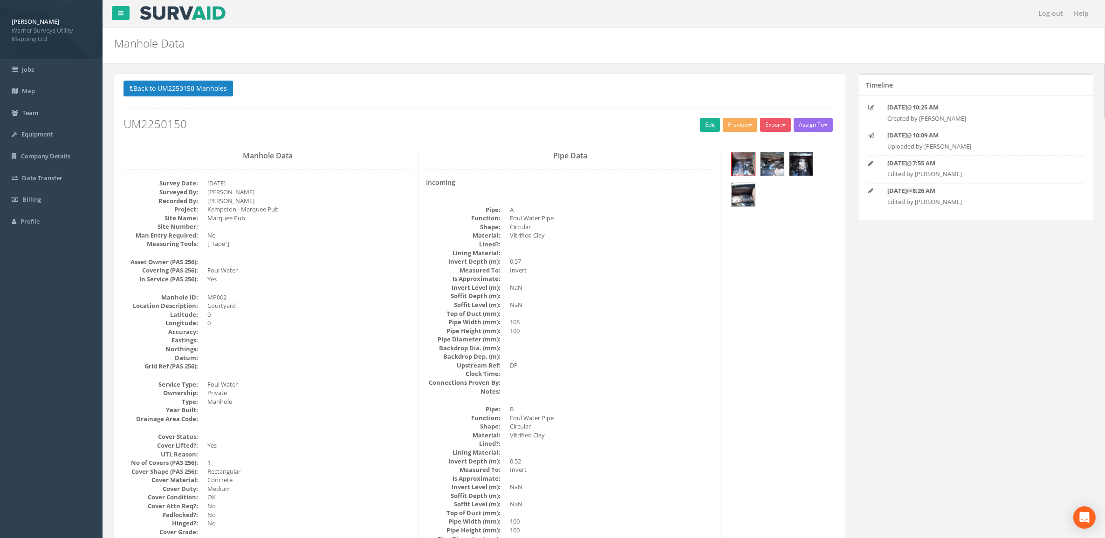
click at [693, 130] on h2 "UM2250150" at bounding box center [480, 124] width 712 height 12
click at [700, 129] on link "Edit" at bounding box center [710, 125] width 20 height 14
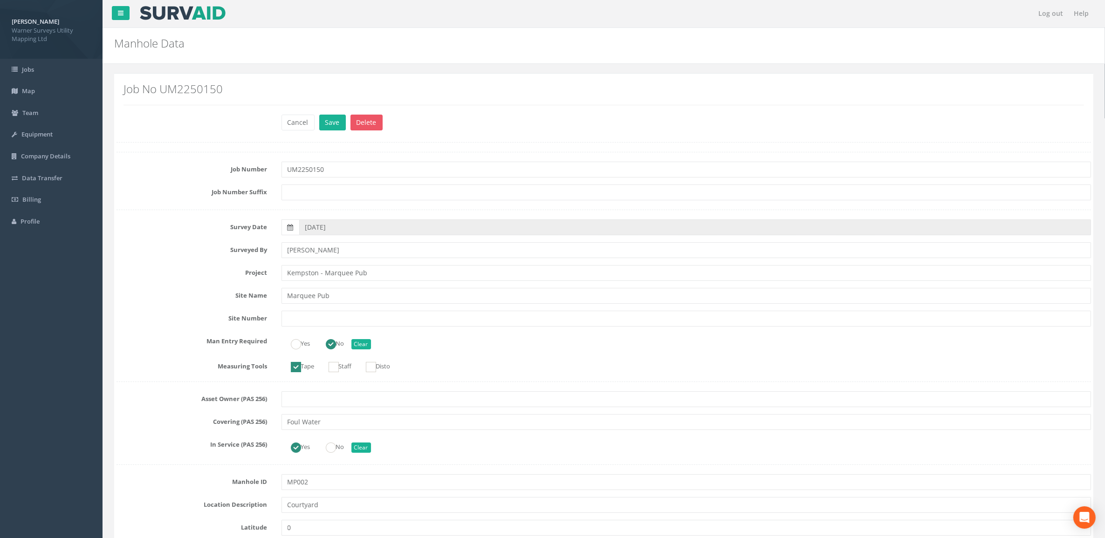
scroll to position [408, 0]
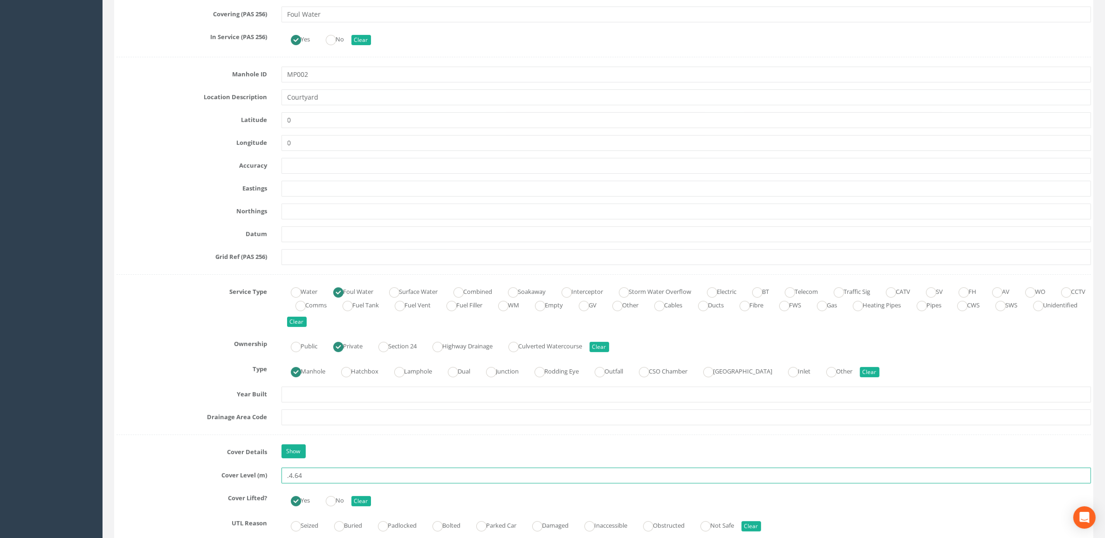
drag, startPoint x: 313, startPoint y: 478, endPoint x: 225, endPoint y: 480, distance: 88.1
click at [224, 412] on div "Cover Level (m) .4.64" at bounding box center [604, 476] width 989 height 16
type input "34.64"
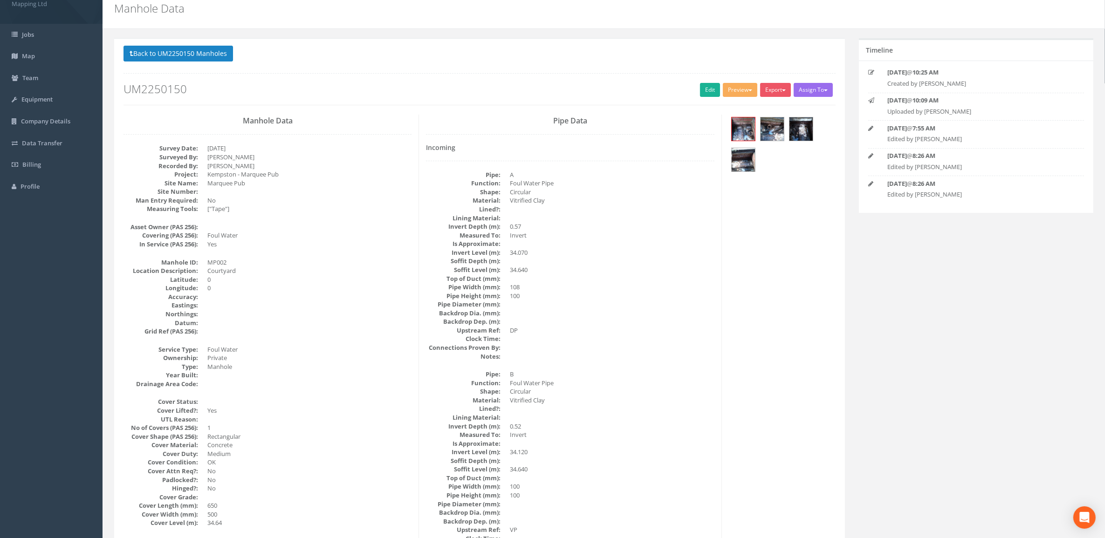
scroll to position [0, 0]
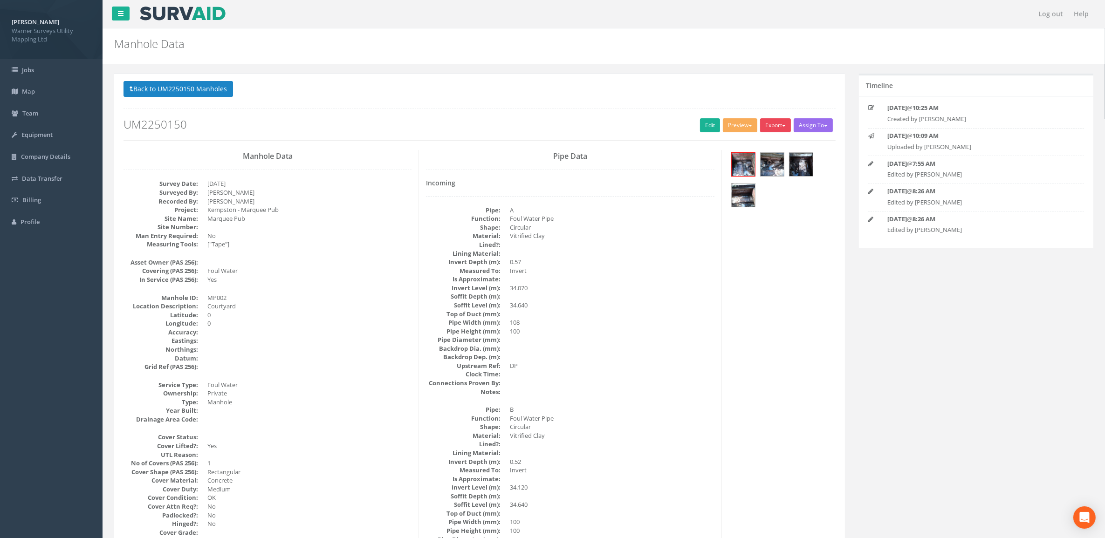
click at [770, 123] on button "Export" at bounding box center [775, 125] width 31 height 14
click at [756, 164] on link "Warner Manhole Card" at bounding box center [752, 161] width 80 height 14
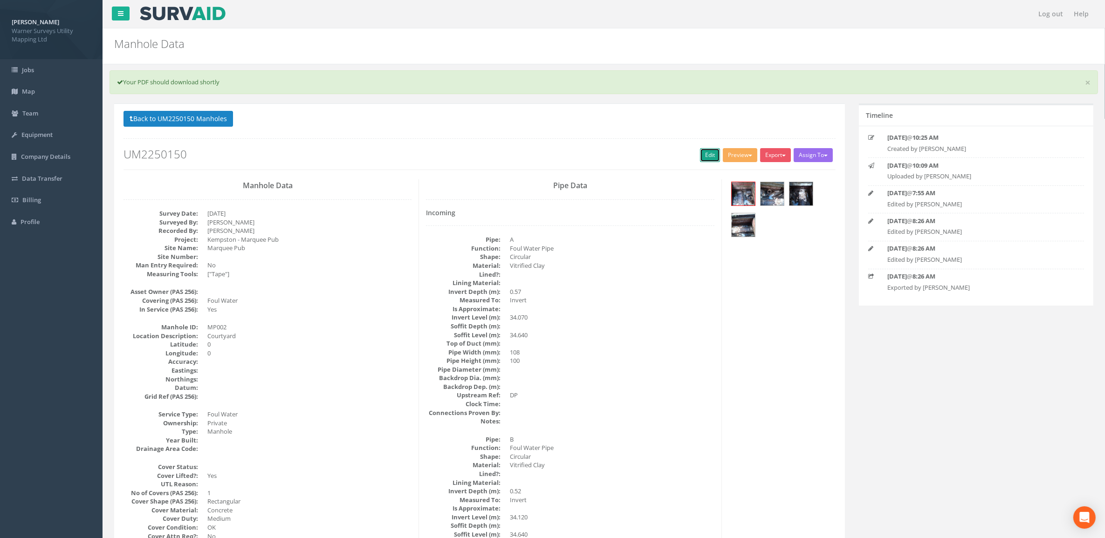
click at [707, 155] on link "Edit" at bounding box center [710, 155] width 20 height 14
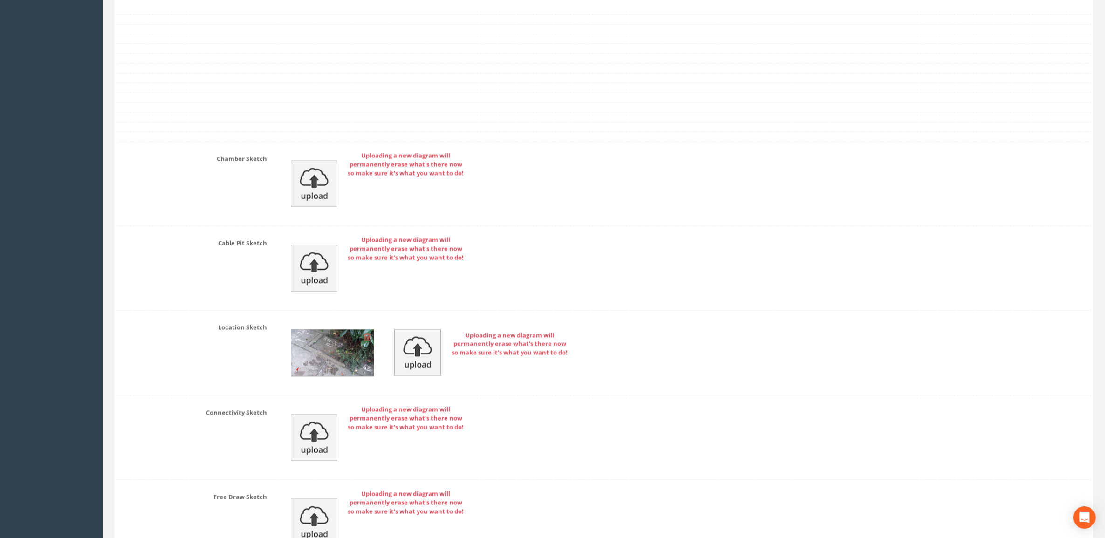
scroll to position [2146, 0]
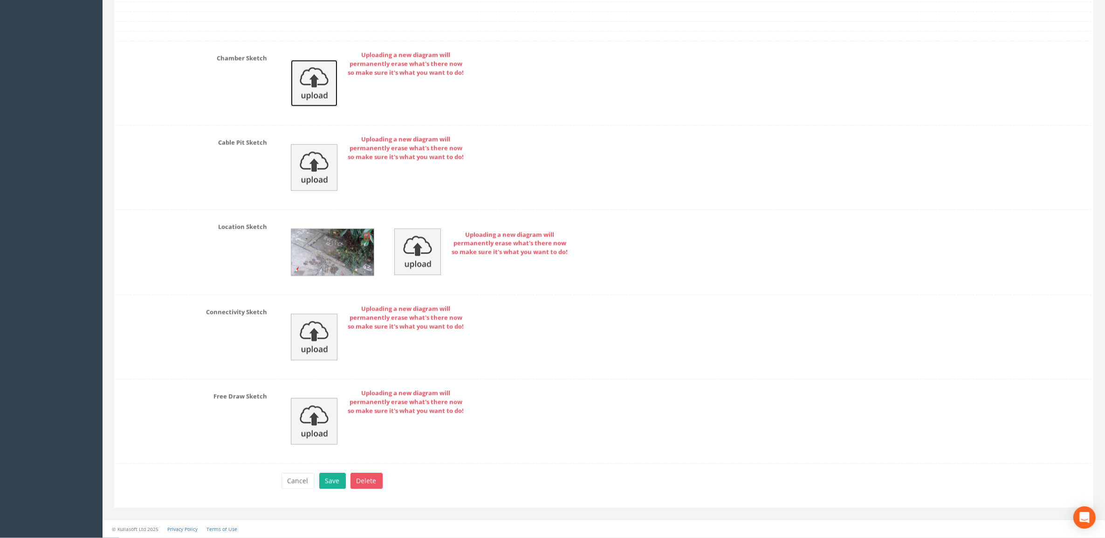
click at [316, 80] on img at bounding box center [314, 83] width 47 height 47
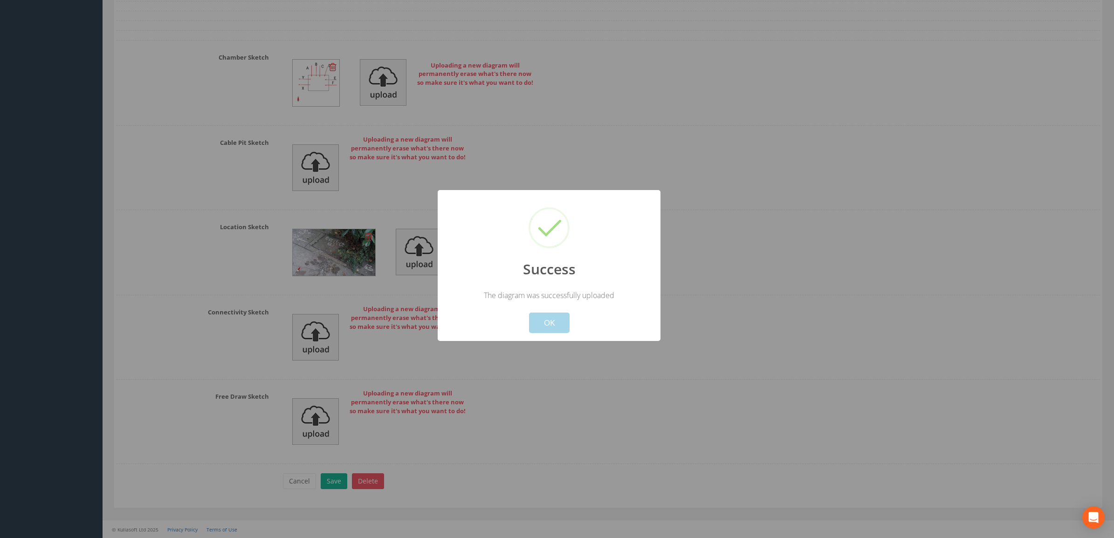
click at [541, 327] on button "OK" at bounding box center [549, 323] width 41 height 21
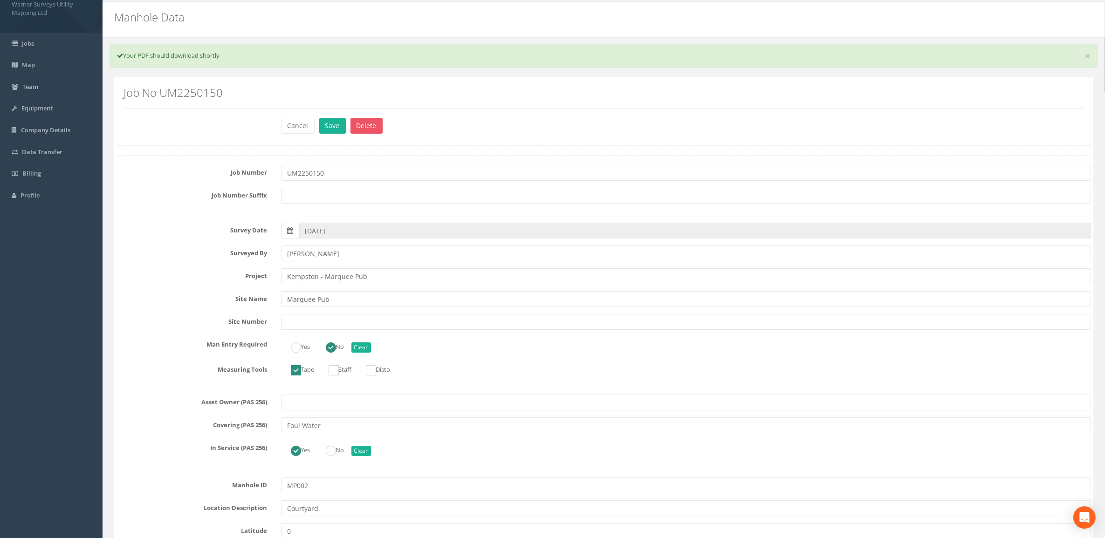
scroll to position [0, 0]
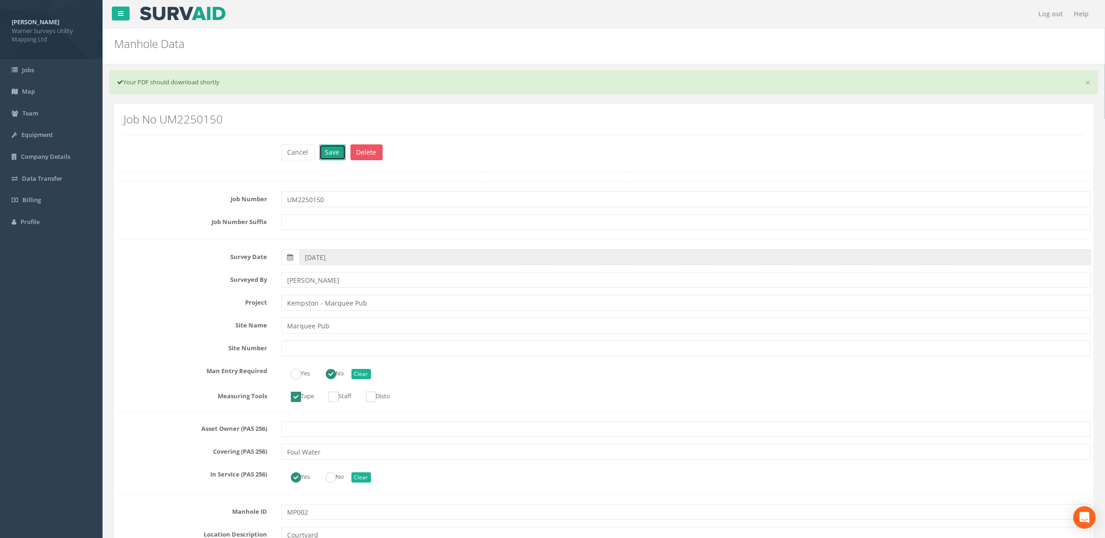
click at [337, 152] on button "Save" at bounding box center [332, 153] width 27 height 16
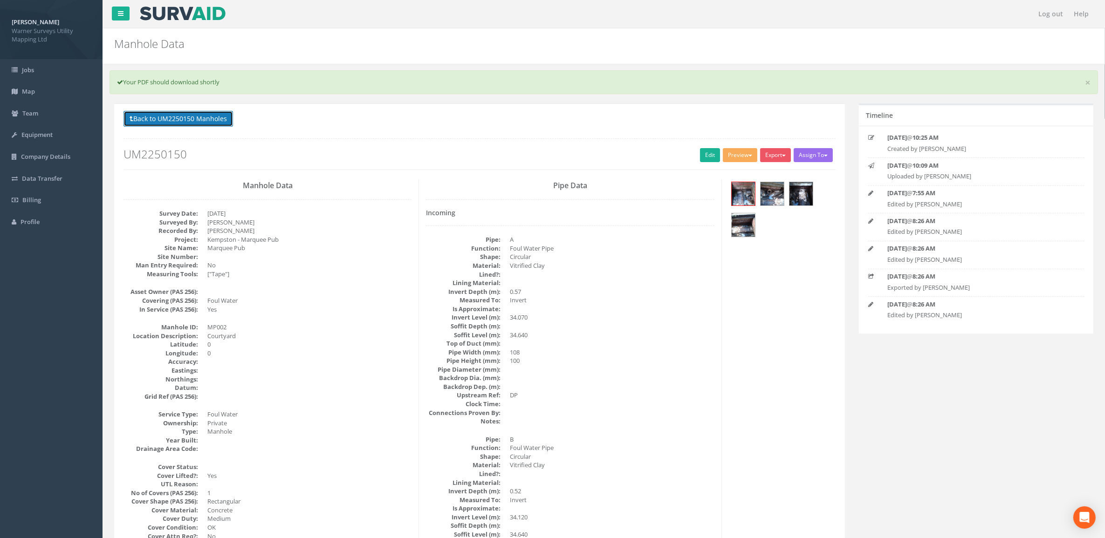
click at [159, 118] on button "Back to UM2250150 Manholes" at bounding box center [179, 119] width 110 height 16
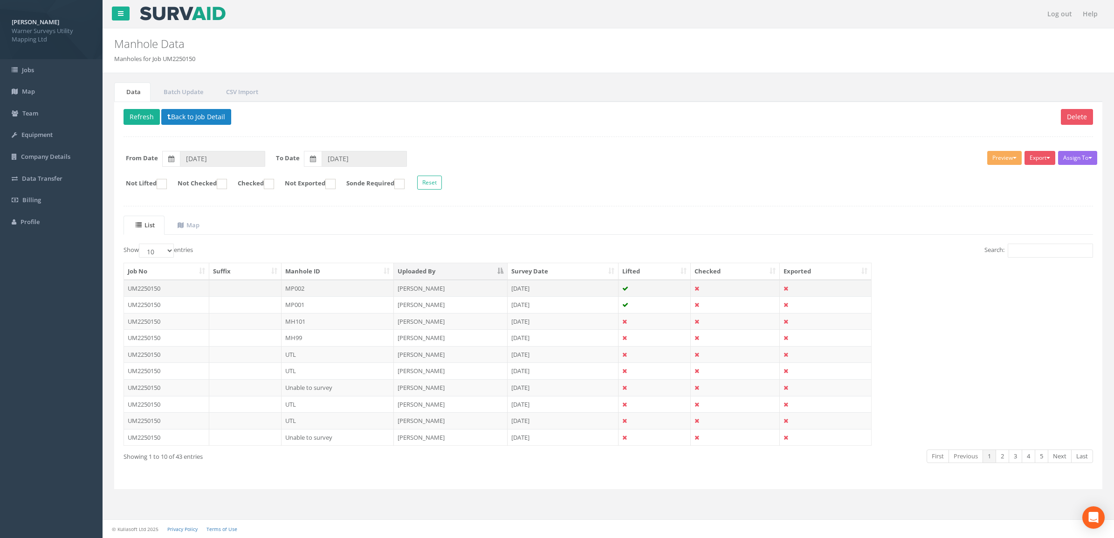
click at [257, 293] on td at bounding box center [245, 288] width 72 height 17
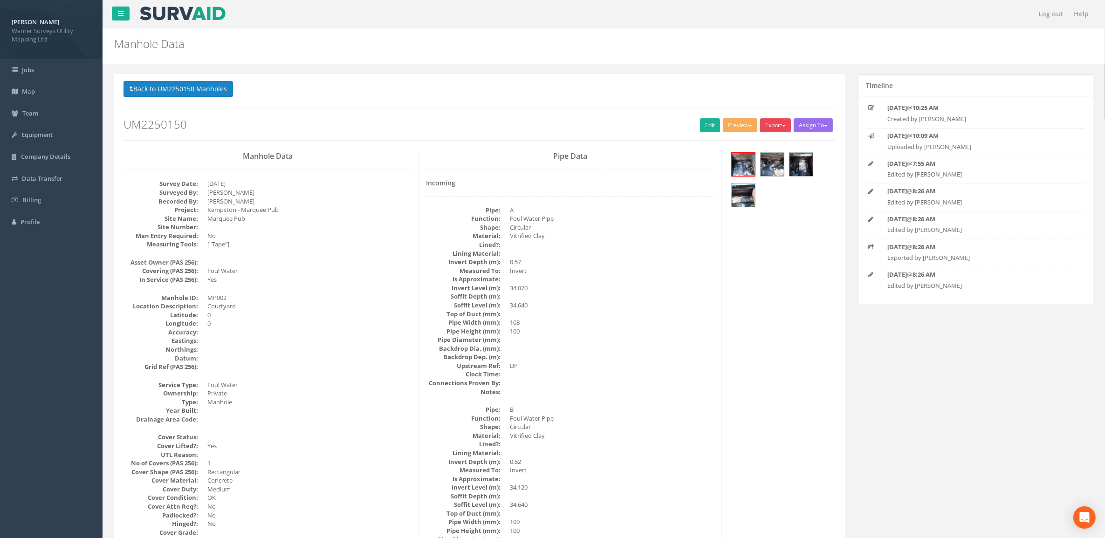
click at [779, 127] on button "Export" at bounding box center [775, 125] width 31 height 14
click at [763, 158] on link "Warner Manhole Card" at bounding box center [752, 161] width 80 height 14
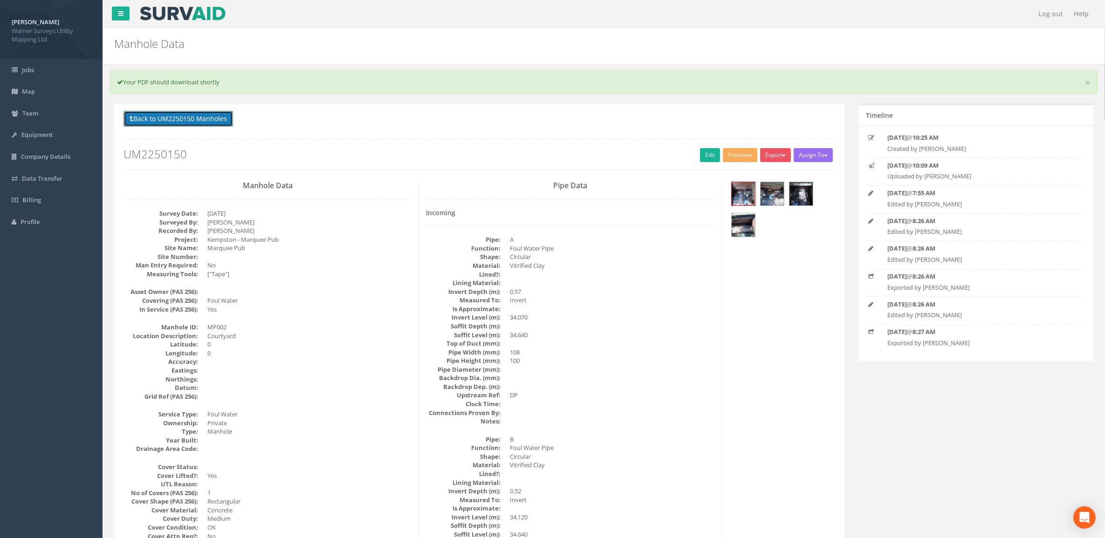
click at [201, 117] on button "Back to UM2250150 Manholes" at bounding box center [179, 119] width 110 height 16
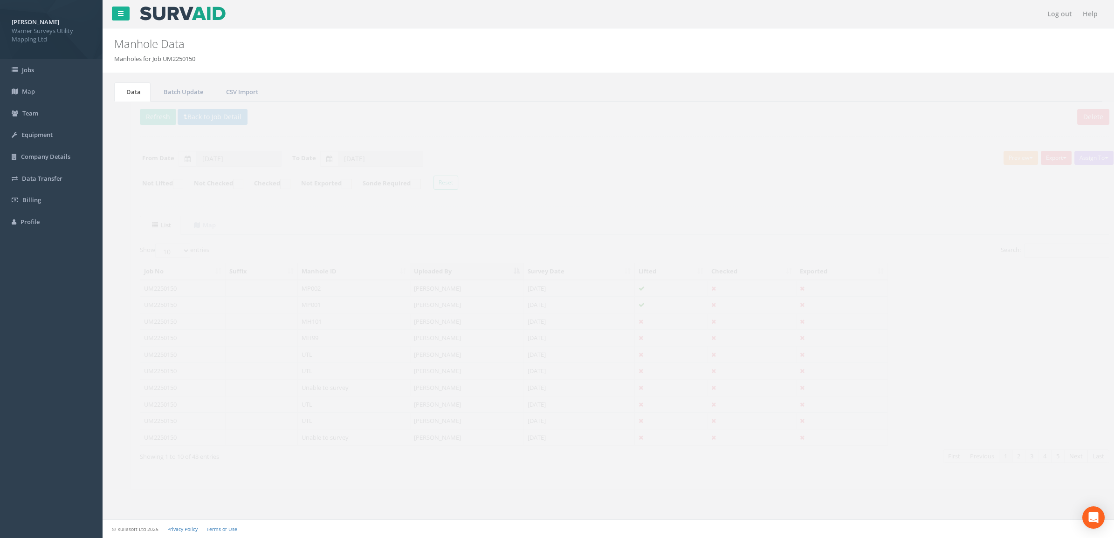
click at [276, 310] on td at bounding box center [245, 304] width 72 height 17
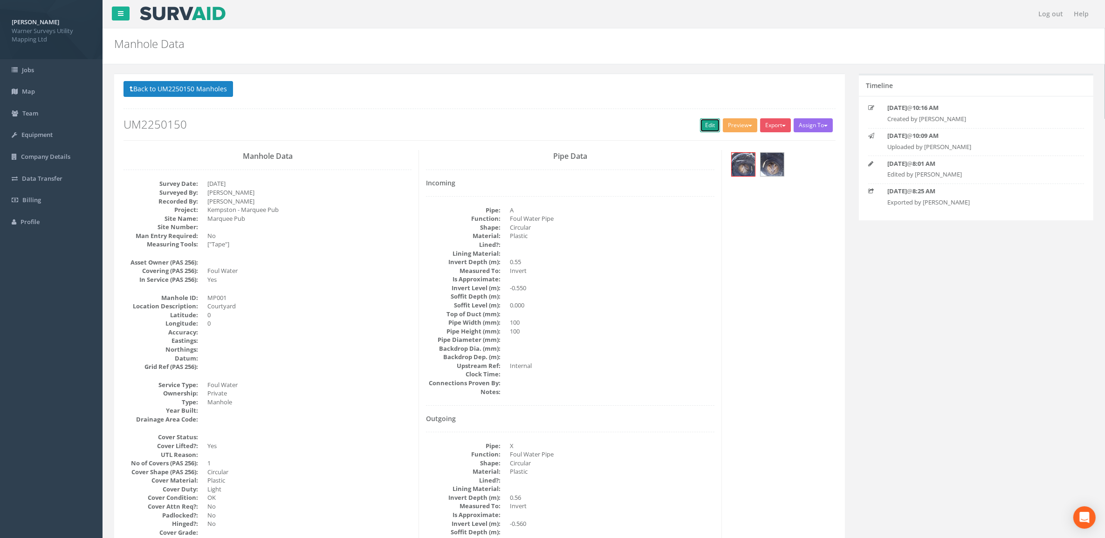
click at [711, 127] on link "Edit" at bounding box center [710, 125] width 20 height 14
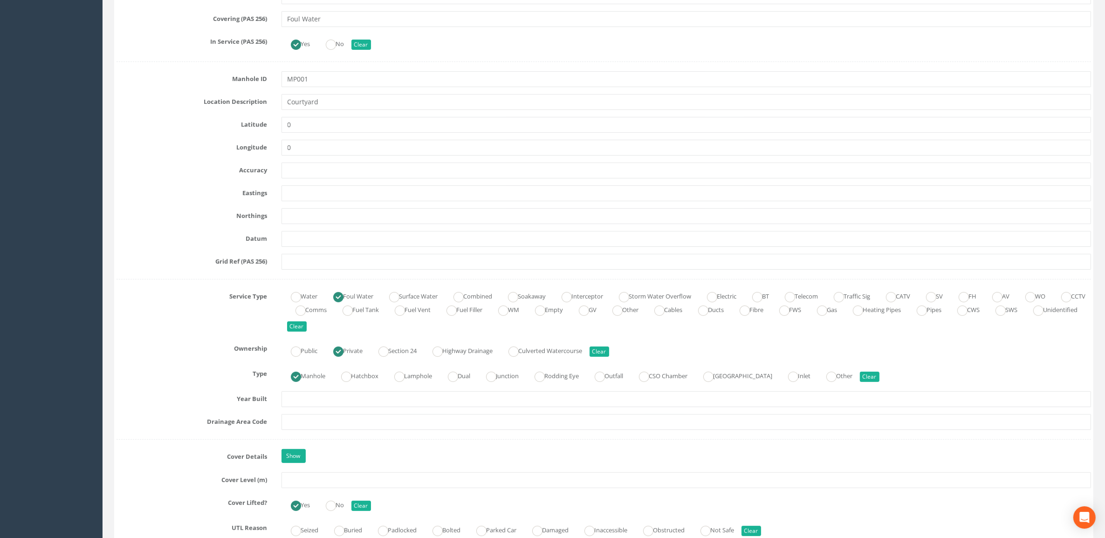
scroll to position [408, 0]
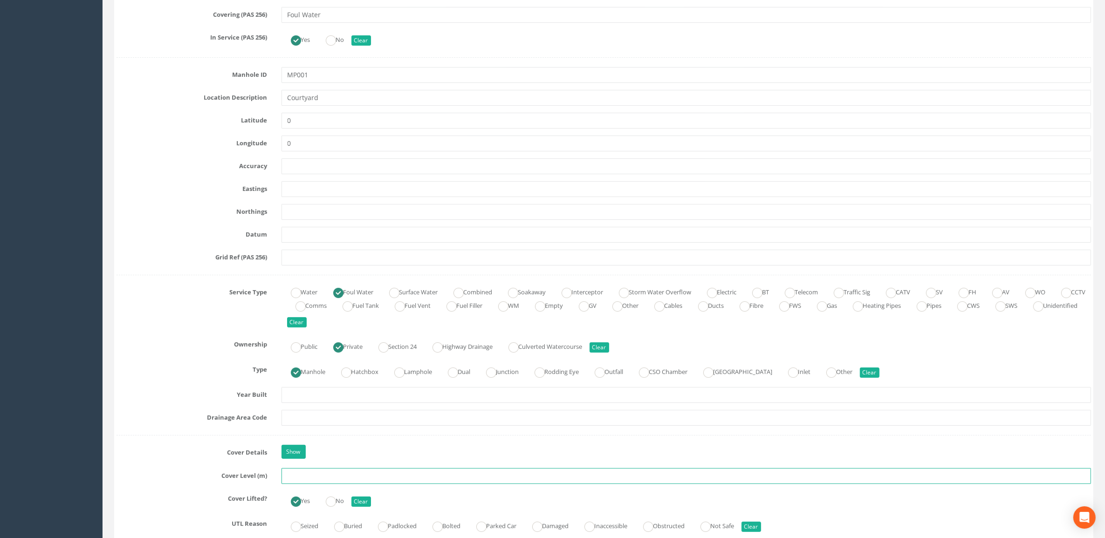
click at [322, 412] on input "text" at bounding box center [687, 476] width 810 height 16
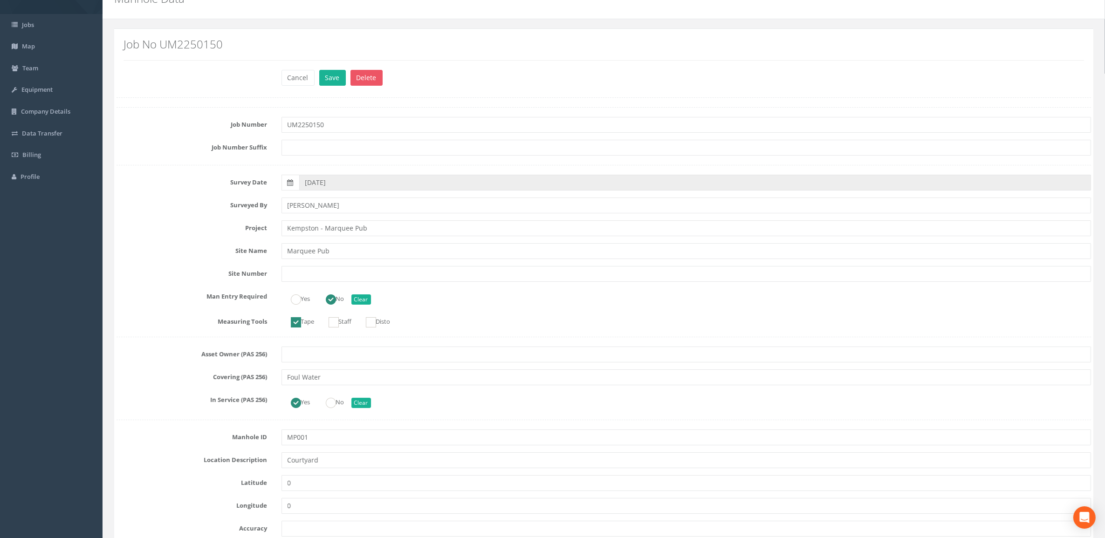
scroll to position [0, 0]
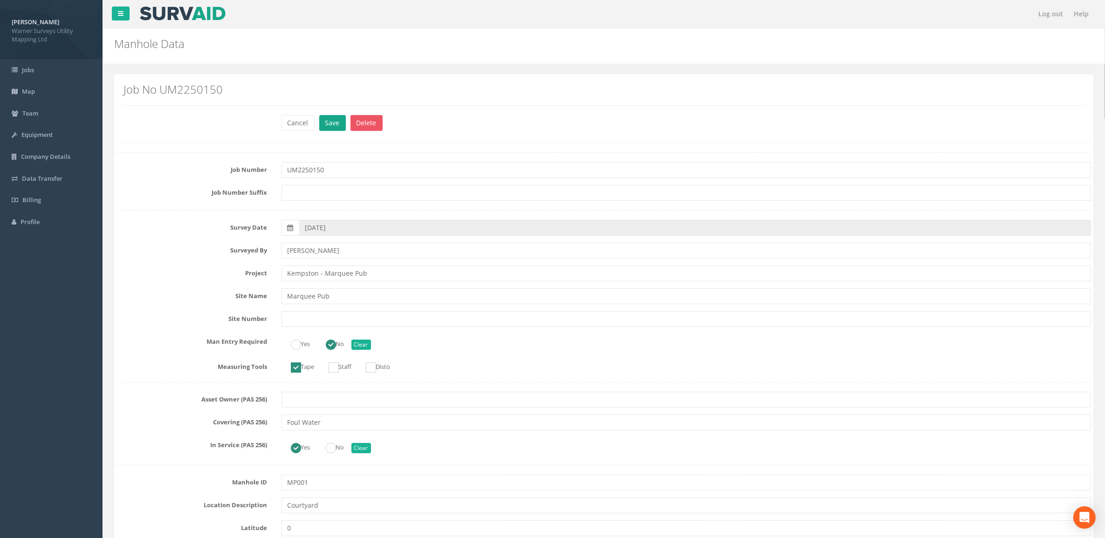
type input "34.64"
click at [334, 117] on button "Save" at bounding box center [332, 123] width 27 height 16
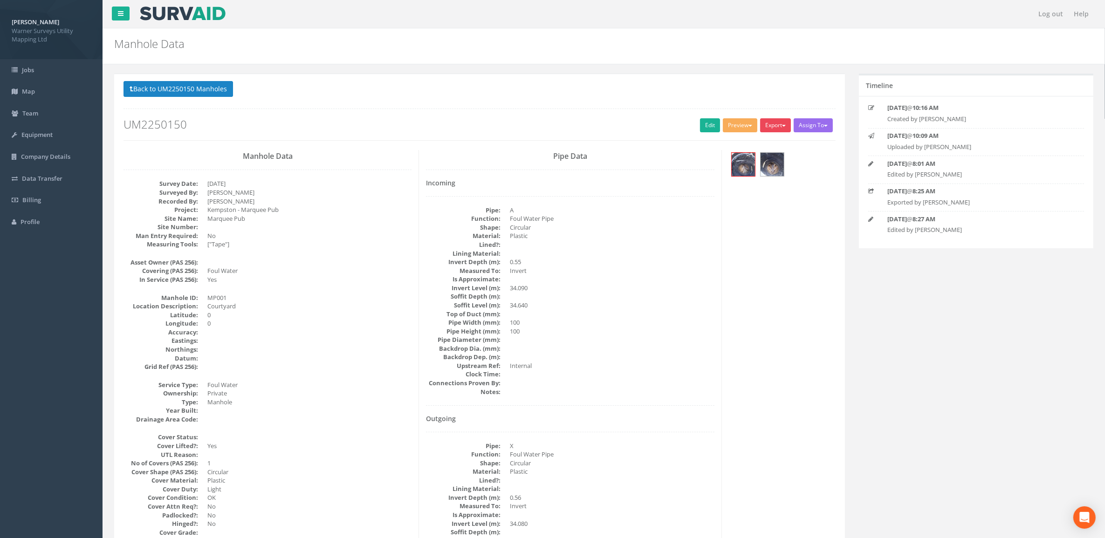
click at [777, 126] on button "Export" at bounding box center [775, 125] width 31 height 14
click at [771, 163] on link "Warner Manhole Card" at bounding box center [752, 161] width 80 height 14
